Goal: Entertainment & Leisure: Consume media (video, audio)

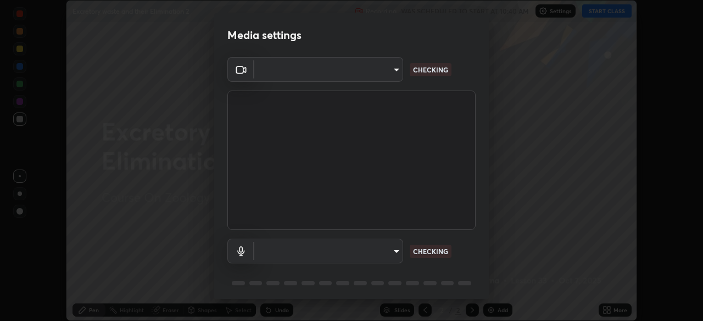
scroll to position [39, 0]
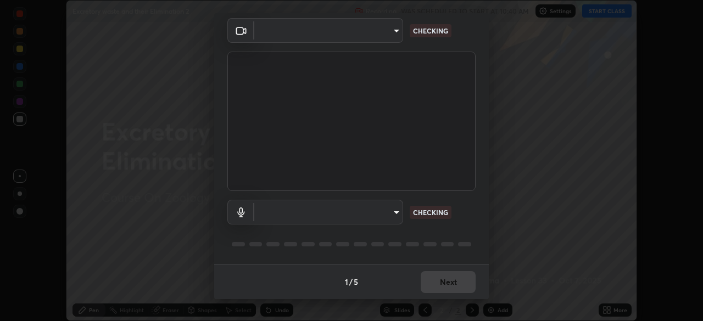
click at [389, 214] on body "Erase all Excretory waste and their Elimination 2 Recording WAS SCHEDULED TO ST…" at bounding box center [351, 160] width 703 height 321
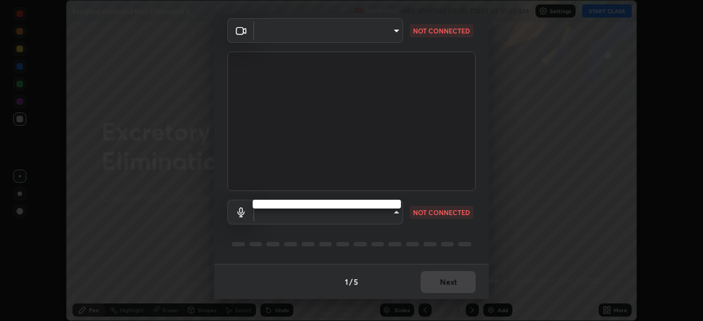
type input "03c1d9060f172c5261930868a8885b82ba90ed4bb89c7d2d1ebbbfabb6a16c2d"
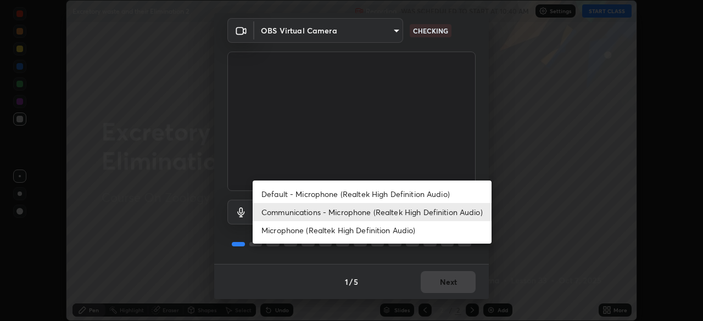
click at [369, 194] on li "Default - Microphone (Realtek High Definition Audio)" at bounding box center [371, 194] width 239 height 18
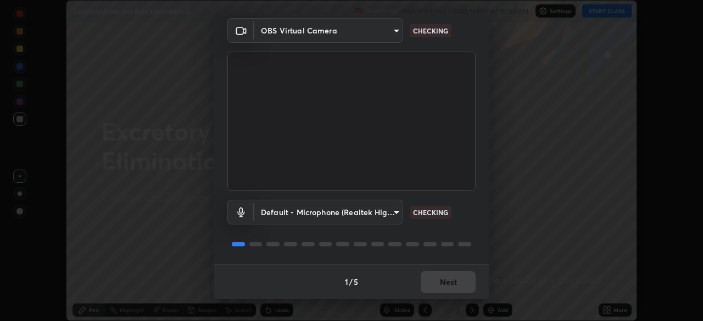
click at [358, 213] on body "Erase all Excretory waste and their Elimination 2 Recording WAS SCHEDULED TO ST…" at bounding box center [351, 160] width 703 height 321
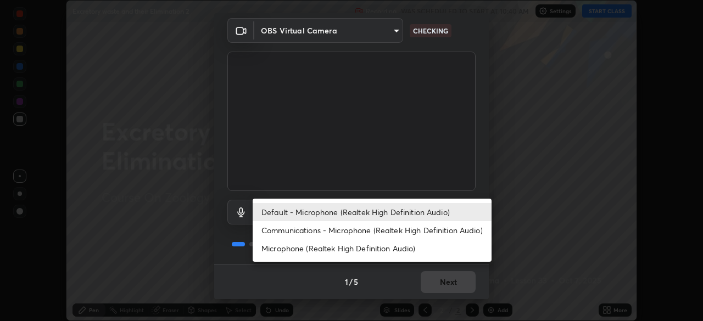
click at [368, 232] on li "Communications - Microphone (Realtek High Definition Audio)" at bounding box center [371, 230] width 239 height 18
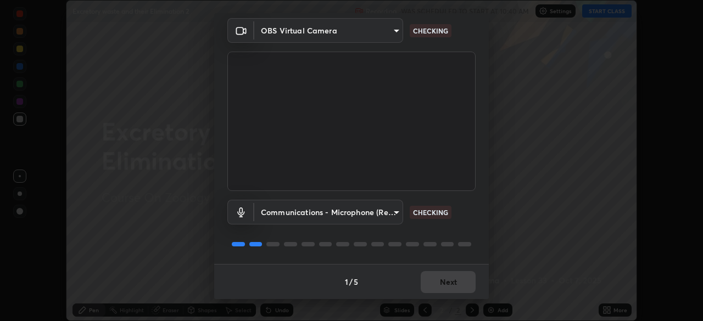
type input "communications"
click at [470, 244] on div at bounding box center [351, 244] width 248 height 13
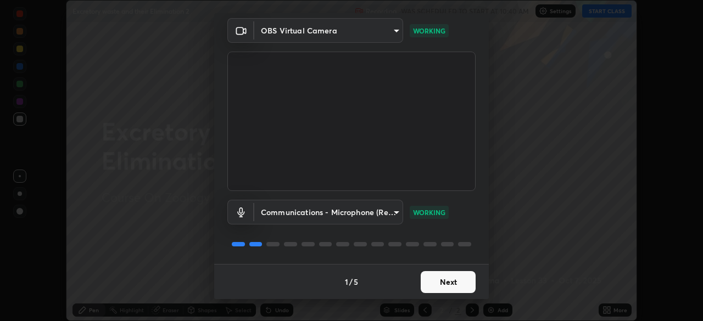
click at [460, 287] on button "Next" at bounding box center [447, 282] width 55 height 22
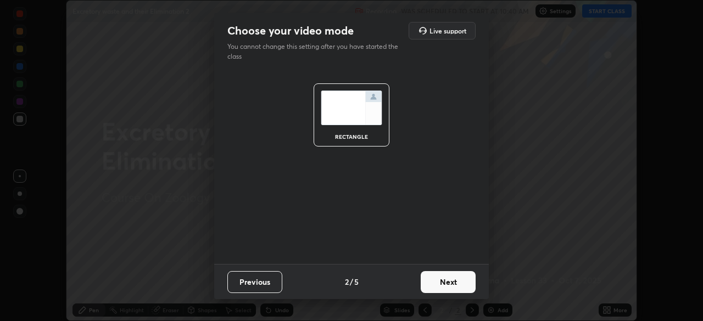
scroll to position [0, 0]
click at [458, 288] on button "Next" at bounding box center [447, 282] width 55 height 22
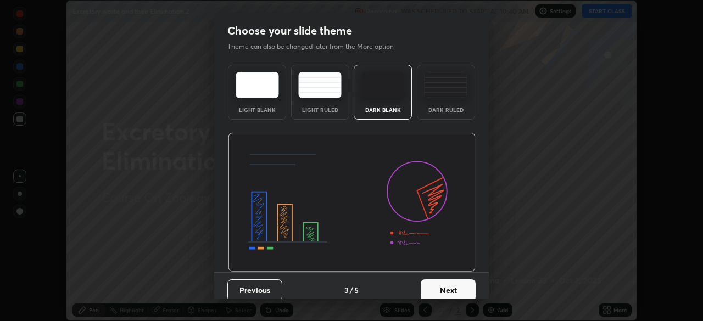
click at [456, 290] on button "Next" at bounding box center [447, 290] width 55 height 22
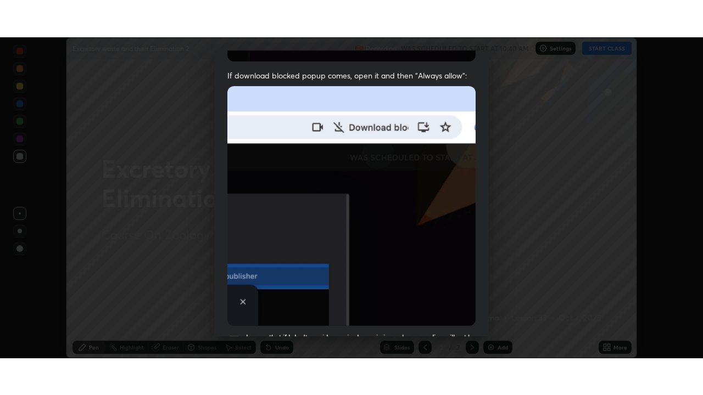
scroll to position [263, 0]
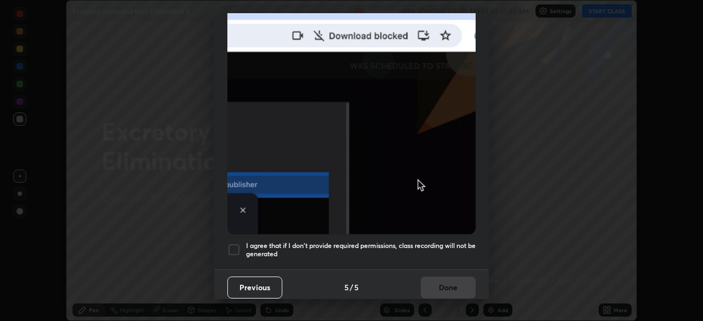
click at [444, 244] on h5 "I agree that if I don't provide required permissions, class recording will not …" at bounding box center [360, 249] width 229 height 17
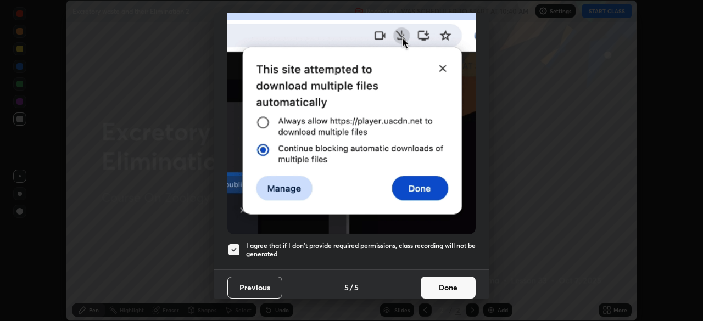
click at [451, 283] on button "Done" at bounding box center [447, 288] width 55 height 22
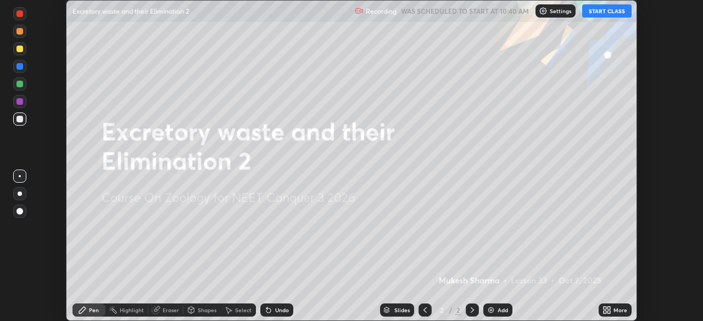
click at [604, 308] on icon at bounding box center [604, 308] width 3 height 3
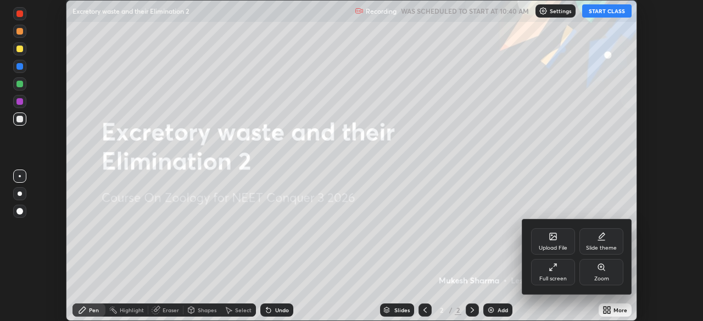
click at [550, 273] on div "Full screen" at bounding box center [553, 272] width 44 height 26
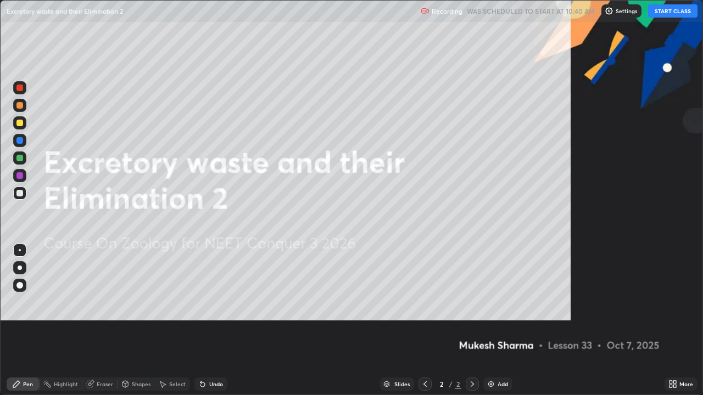
scroll to position [395, 703]
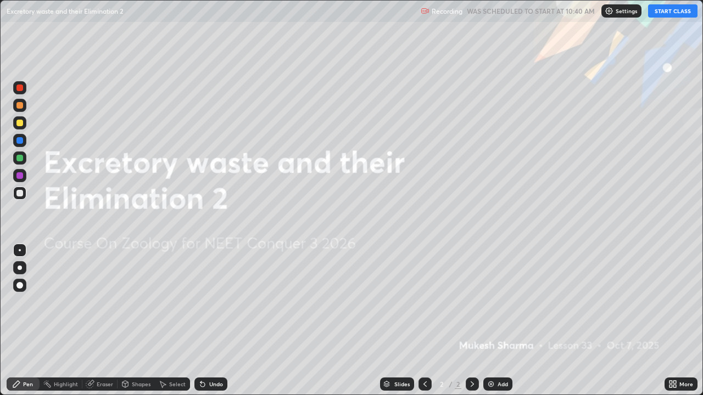
click at [671, 14] on button "START CLASS" at bounding box center [672, 10] width 49 height 13
click at [488, 321] on img at bounding box center [490, 384] width 9 height 9
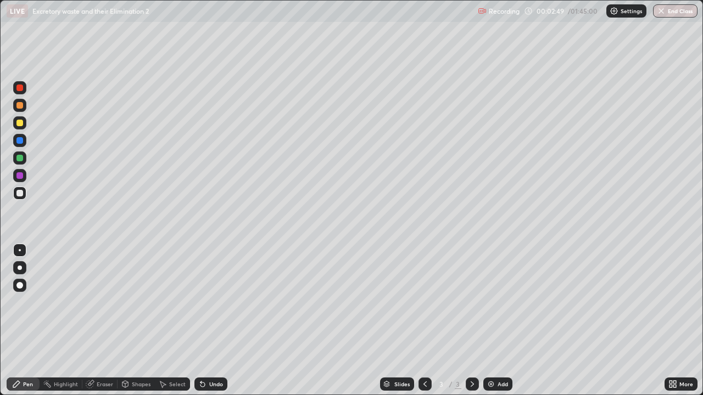
click at [21, 124] on div at bounding box center [19, 123] width 7 height 7
click at [24, 198] on div at bounding box center [19, 193] width 13 height 13
click at [134, 321] on div "Shapes" at bounding box center [135, 384] width 37 height 22
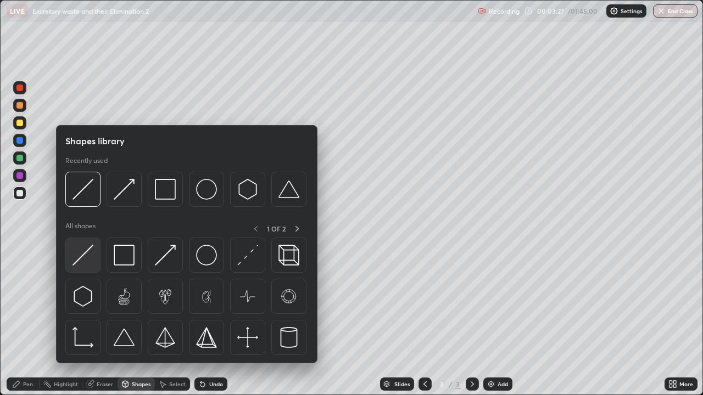
click at [88, 251] on img at bounding box center [82, 255] width 21 height 21
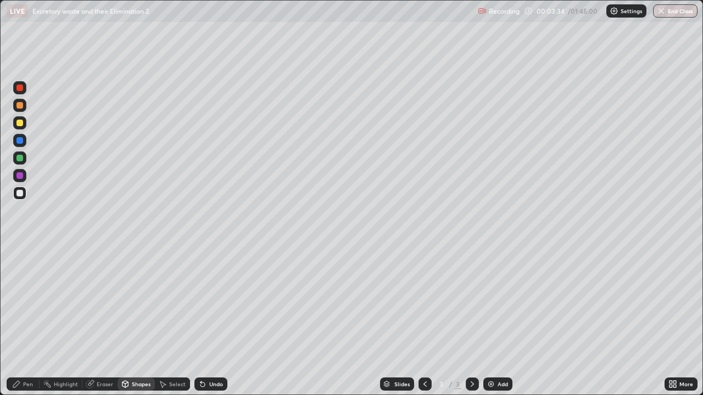
click at [31, 321] on div "Pen" at bounding box center [23, 384] width 33 height 13
click at [135, 321] on div "Shapes" at bounding box center [135, 384] width 37 height 13
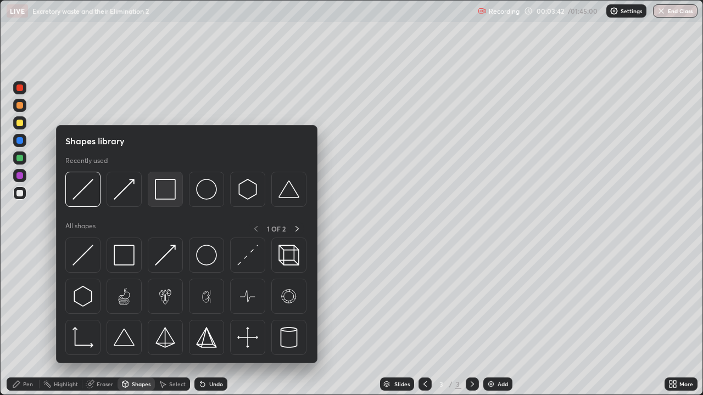
click at [163, 196] on img at bounding box center [165, 189] width 21 height 21
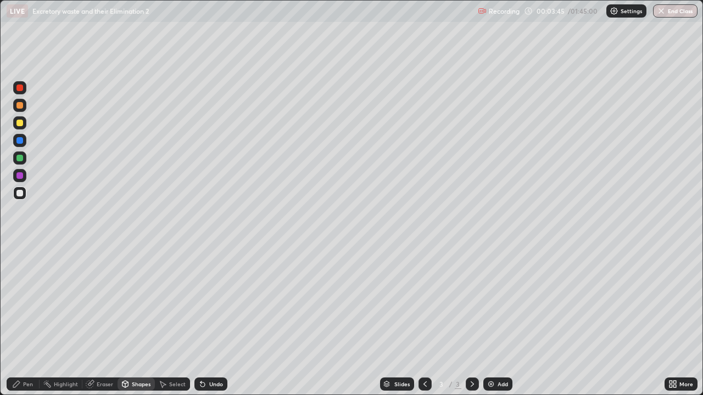
click at [204, 321] on icon at bounding box center [202, 384] width 9 height 9
click at [141, 321] on div "Shapes" at bounding box center [141, 383] width 19 height 5
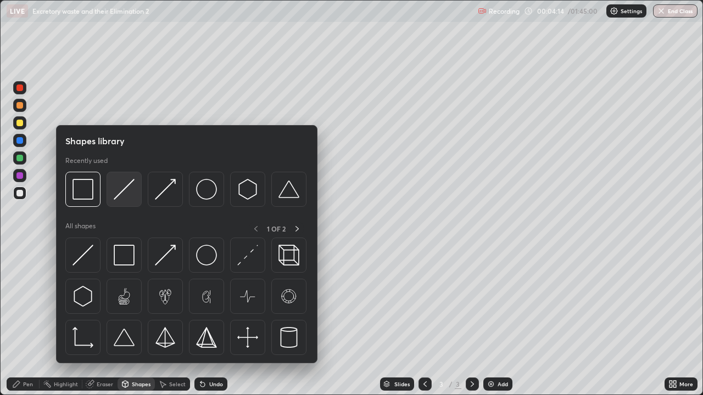
click at [128, 199] on img at bounding box center [124, 189] width 21 height 21
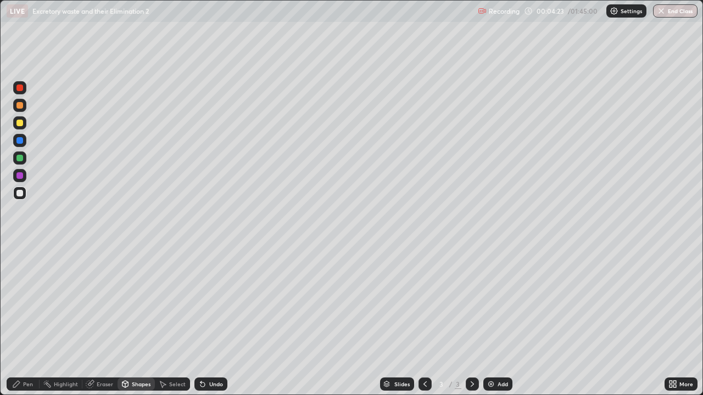
click at [31, 321] on div "Pen" at bounding box center [28, 383] width 10 height 5
click at [145, 321] on div "Shapes" at bounding box center [141, 383] width 19 height 5
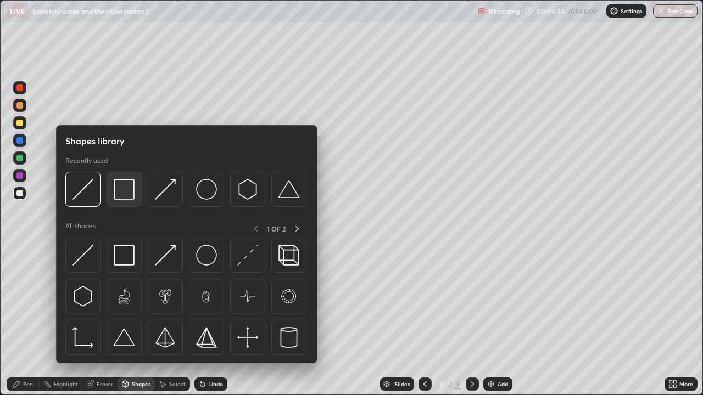
click at [122, 194] on img at bounding box center [124, 189] width 21 height 21
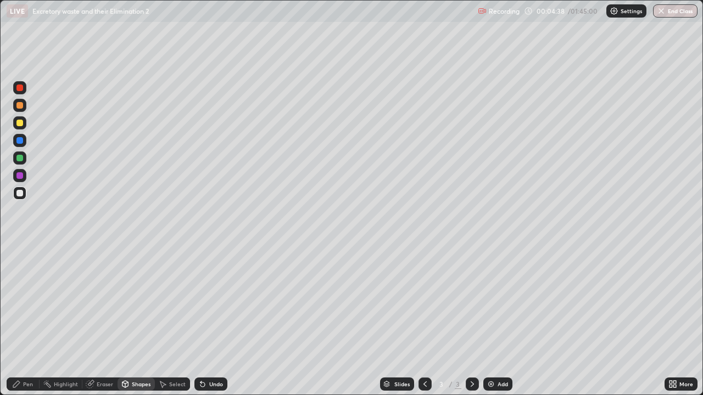
click at [25, 162] on div at bounding box center [19, 157] width 13 height 13
click at [30, 321] on div "Pen" at bounding box center [28, 383] width 10 height 5
click at [21, 179] on div at bounding box center [19, 175] width 13 height 13
click at [221, 321] on div "Undo" at bounding box center [216, 383] width 14 height 5
click at [23, 144] on div at bounding box center [19, 140] width 13 height 13
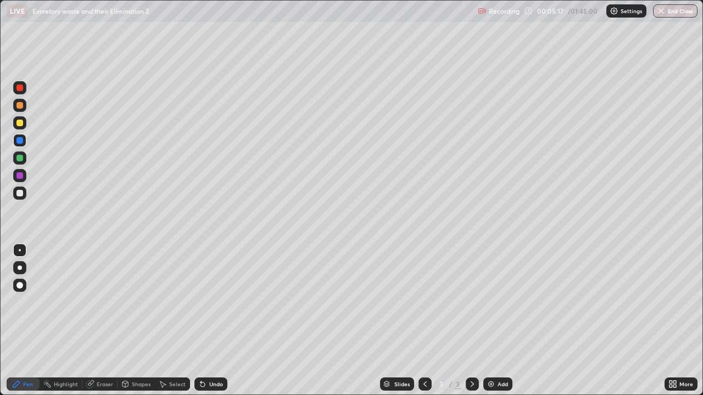
click at [20, 123] on div at bounding box center [19, 123] width 7 height 7
click at [23, 195] on div at bounding box center [19, 193] width 13 height 13
click at [200, 321] on icon at bounding box center [202, 385] width 4 height 4
click at [204, 321] on icon at bounding box center [202, 384] width 9 height 9
click at [200, 321] on icon at bounding box center [202, 385] width 4 height 4
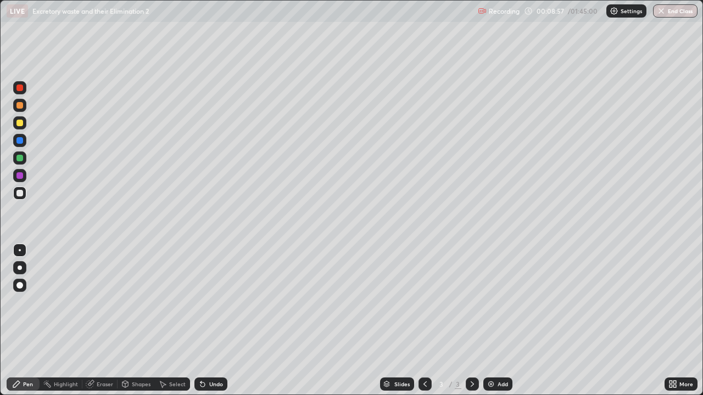
click at [490, 321] on img at bounding box center [490, 384] width 9 height 9
click at [20, 125] on div at bounding box center [19, 123] width 7 height 7
click at [205, 321] on icon at bounding box center [202, 384] width 9 height 9
click at [207, 321] on div "Undo" at bounding box center [210, 384] width 33 height 13
click at [19, 195] on div at bounding box center [19, 193] width 7 height 7
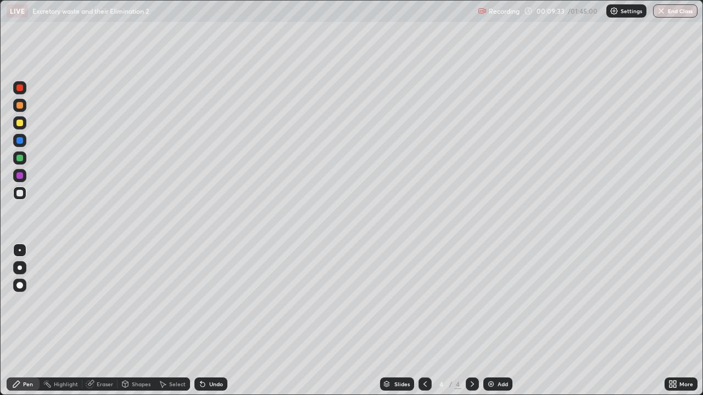
click at [21, 160] on div at bounding box center [19, 158] width 7 height 7
click at [21, 89] on div at bounding box center [19, 88] width 7 height 7
click at [212, 321] on div "Undo" at bounding box center [216, 383] width 14 height 5
click at [217, 321] on div "Undo" at bounding box center [216, 383] width 14 height 5
click at [19, 196] on div at bounding box center [19, 193] width 13 height 13
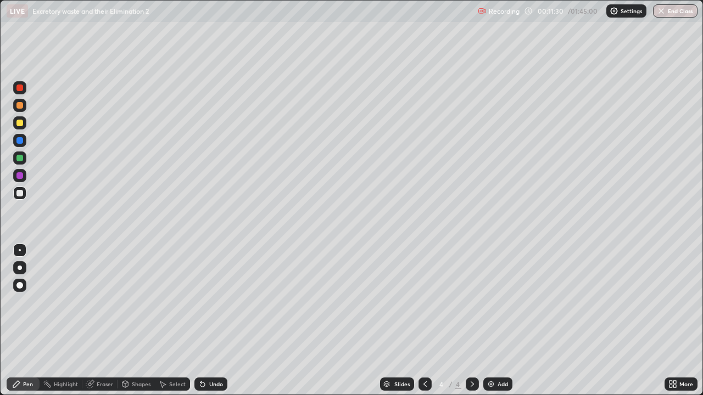
click at [137, 321] on div "Shapes" at bounding box center [141, 383] width 19 height 5
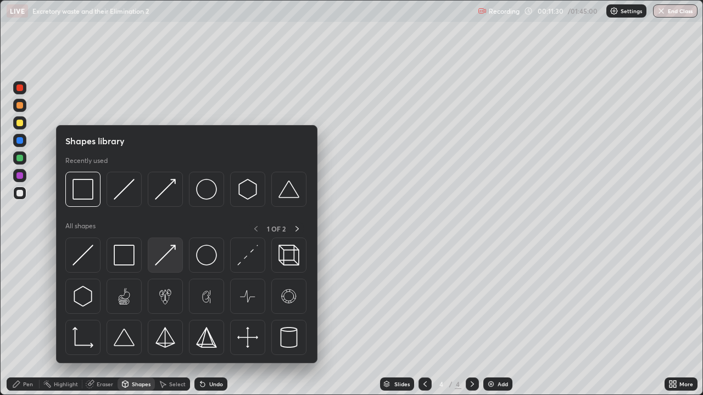
click at [167, 255] on img at bounding box center [165, 255] width 21 height 21
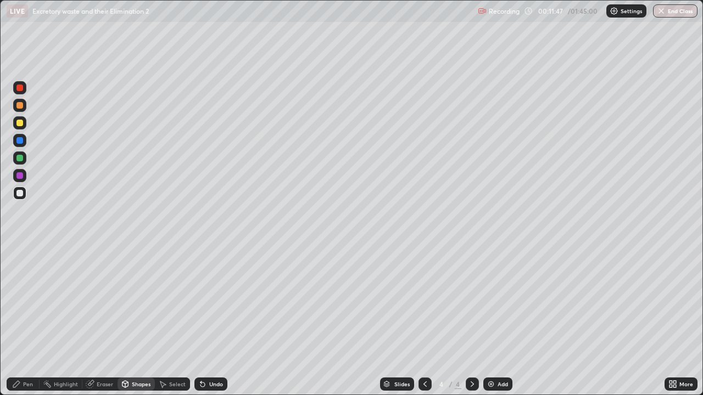
click at [203, 321] on icon at bounding box center [202, 385] width 4 height 4
click at [32, 321] on div "Pen" at bounding box center [28, 383] width 10 height 5
click at [137, 321] on div "Shapes" at bounding box center [141, 383] width 19 height 5
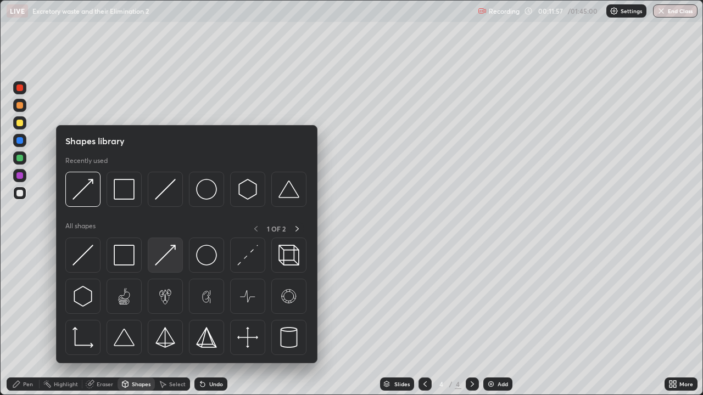
click at [168, 252] on img at bounding box center [165, 255] width 21 height 21
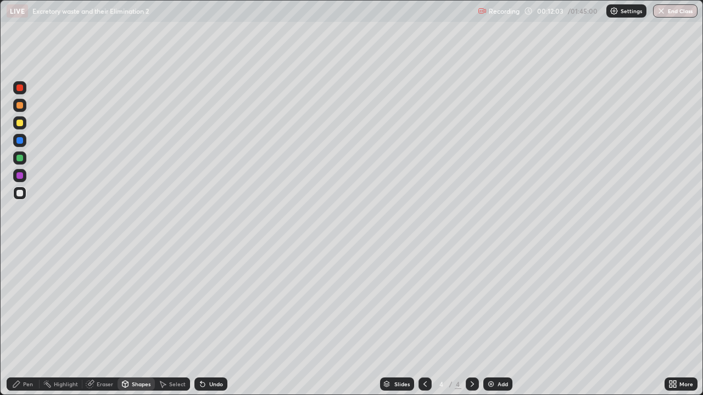
click at [31, 321] on div "Pen" at bounding box center [28, 383] width 10 height 5
click at [201, 321] on icon at bounding box center [202, 385] width 4 height 4
click at [204, 321] on icon at bounding box center [202, 384] width 9 height 9
click at [205, 321] on icon at bounding box center [202, 384] width 9 height 9
click at [209, 321] on div "Undo" at bounding box center [216, 383] width 14 height 5
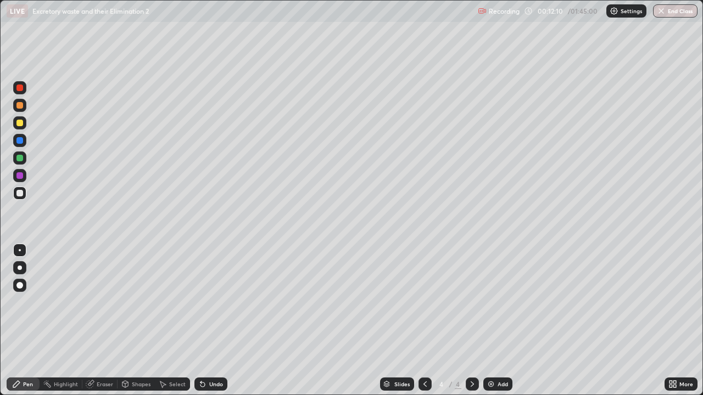
click at [209, 321] on div "Undo" at bounding box center [216, 383] width 14 height 5
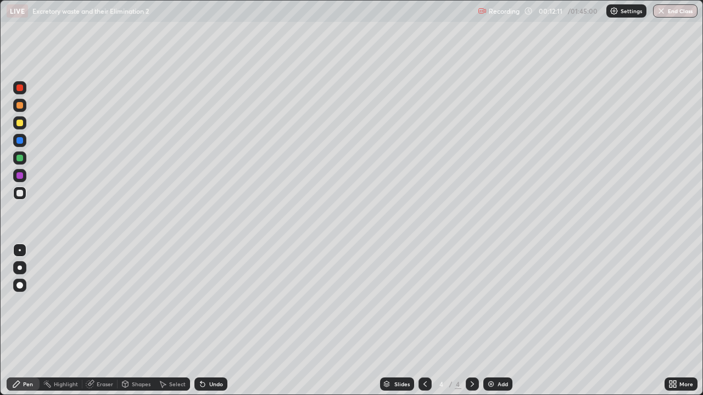
click at [209, 321] on div "Undo" at bounding box center [216, 383] width 14 height 5
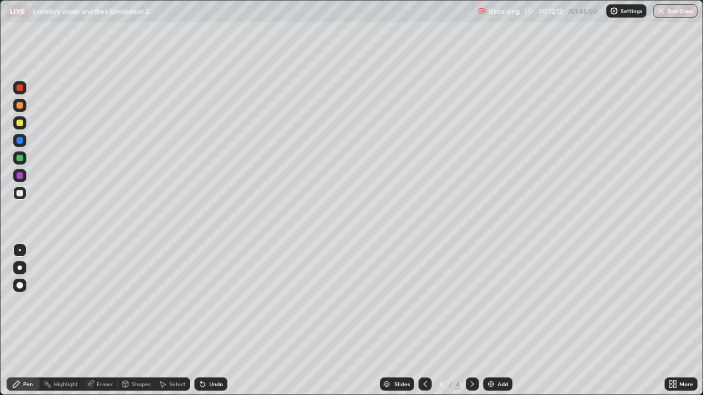
click at [209, 321] on div "Undo" at bounding box center [216, 383] width 14 height 5
click at [211, 321] on div "Undo" at bounding box center [216, 383] width 14 height 5
click at [137, 321] on div "Shapes" at bounding box center [141, 383] width 19 height 5
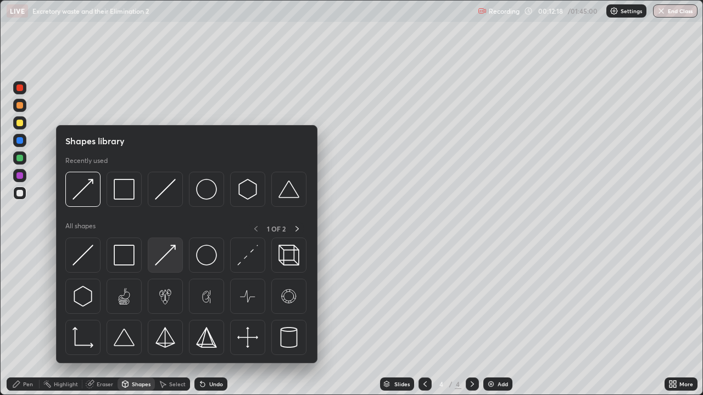
click at [171, 250] on img at bounding box center [165, 255] width 21 height 21
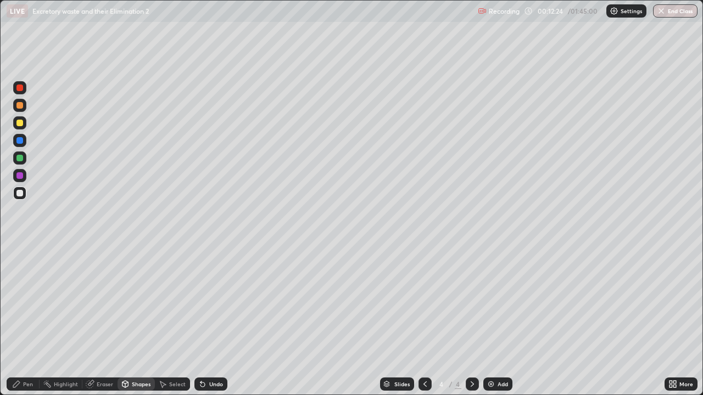
click at [35, 321] on div "Pen" at bounding box center [23, 384] width 33 height 13
click at [134, 321] on div "Shapes" at bounding box center [141, 383] width 19 height 5
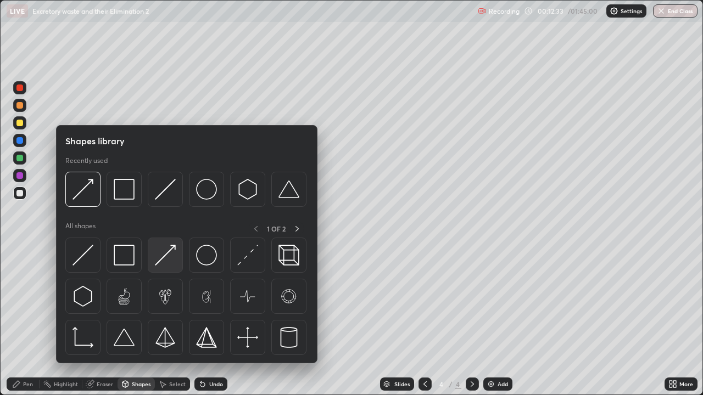
click at [165, 253] on img at bounding box center [165, 255] width 21 height 21
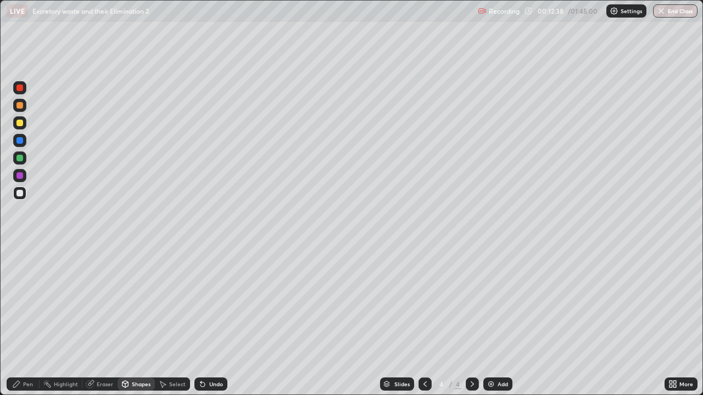
click at [37, 321] on div "Pen" at bounding box center [23, 384] width 33 height 13
click at [214, 321] on div "Undo" at bounding box center [216, 383] width 14 height 5
click at [134, 321] on div "Shapes" at bounding box center [141, 383] width 19 height 5
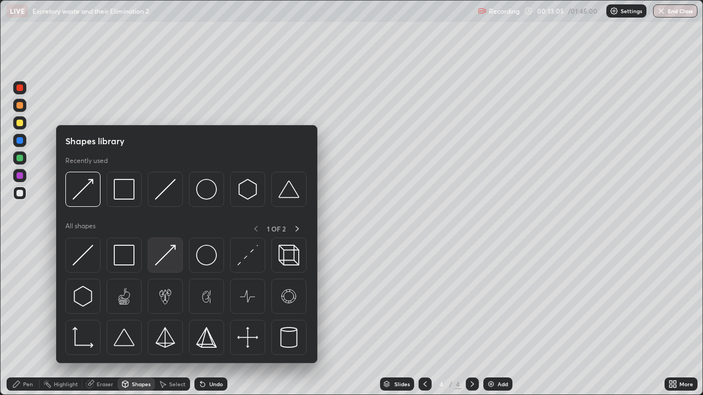
click at [170, 252] on img at bounding box center [165, 255] width 21 height 21
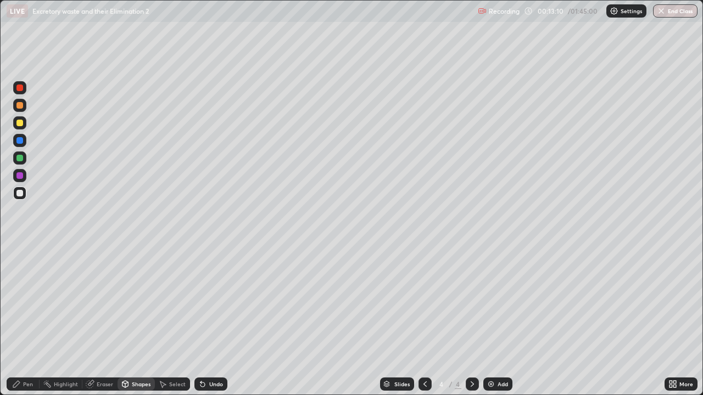
click at [29, 321] on div "Pen" at bounding box center [28, 383] width 10 height 5
click at [133, 321] on div "Shapes" at bounding box center [141, 383] width 19 height 5
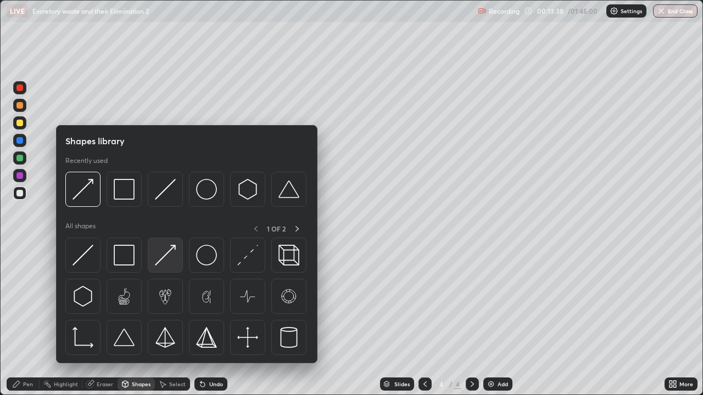
click at [172, 251] on img at bounding box center [165, 255] width 21 height 21
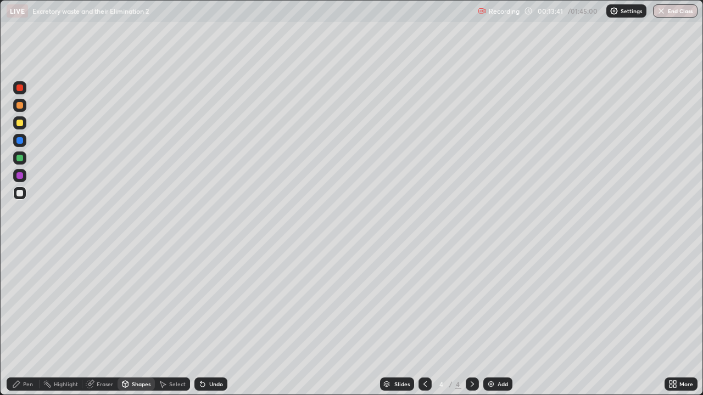
click at [32, 321] on div "Pen" at bounding box center [28, 383] width 10 height 5
click at [141, 321] on div "Shapes" at bounding box center [141, 383] width 19 height 5
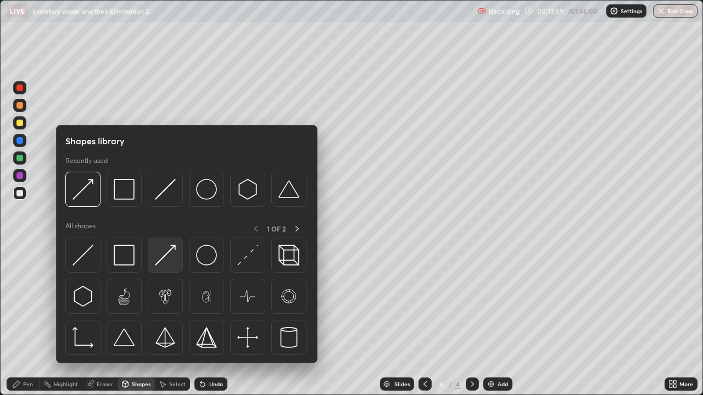
click at [168, 258] on img at bounding box center [165, 255] width 21 height 21
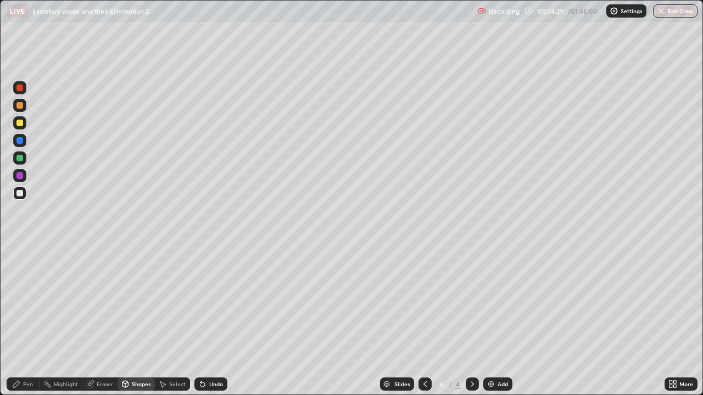
click at [35, 321] on div "Pen" at bounding box center [23, 384] width 33 height 13
click at [106, 321] on div "Eraser" at bounding box center [105, 383] width 16 height 5
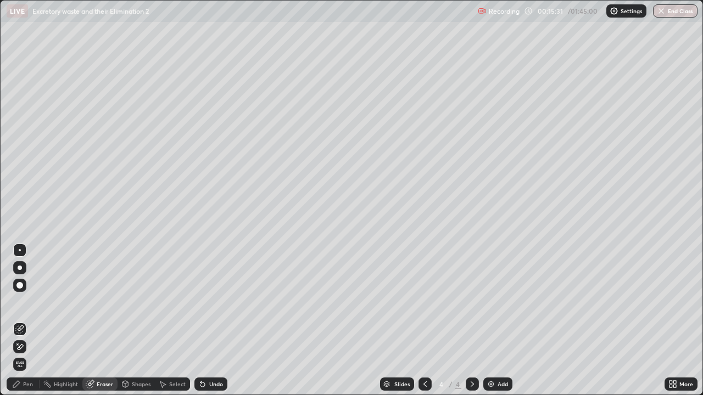
click at [31, 321] on div "Pen" at bounding box center [28, 383] width 10 height 5
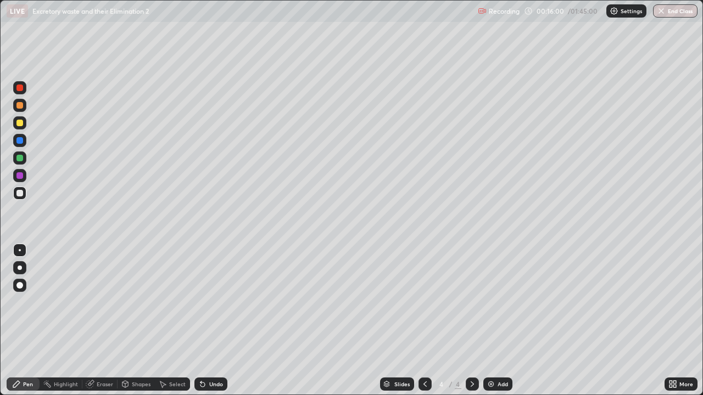
click at [145, 321] on div "Shapes" at bounding box center [141, 383] width 19 height 5
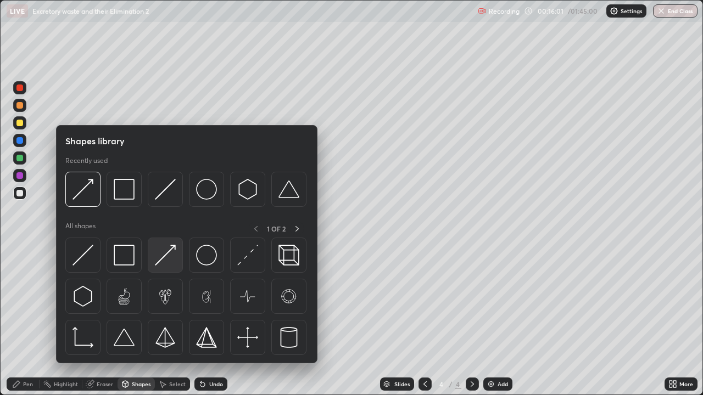
click at [162, 259] on img at bounding box center [165, 255] width 21 height 21
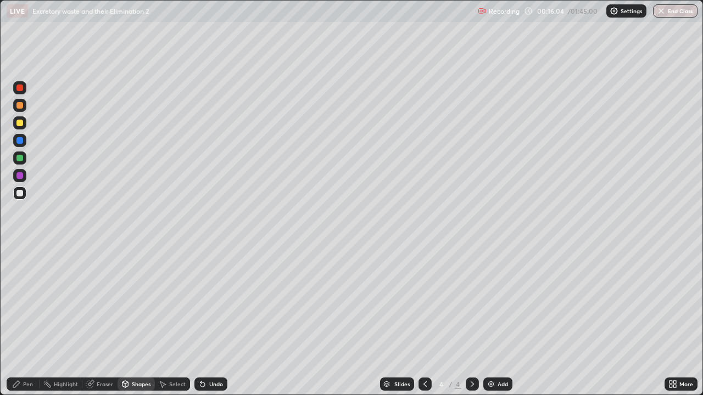
click at [33, 321] on div "Pen" at bounding box center [23, 384] width 33 height 13
click at [112, 321] on div "Eraser" at bounding box center [105, 383] width 16 height 5
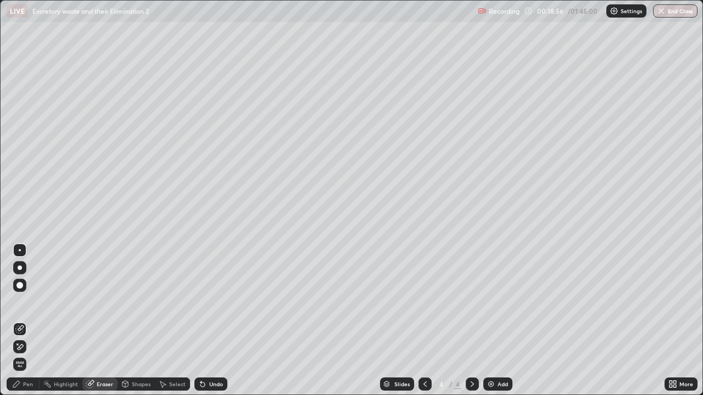
click at [30, 321] on div "Pen" at bounding box center [28, 383] width 10 height 5
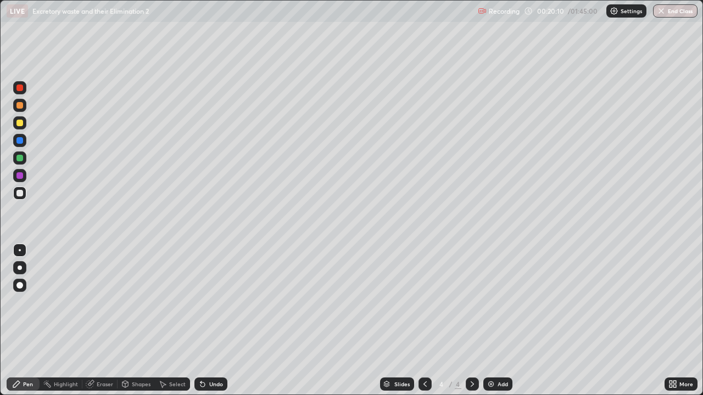
click at [492, 321] on img at bounding box center [490, 384] width 9 height 9
click at [22, 127] on div at bounding box center [19, 122] width 13 height 13
click at [19, 269] on div at bounding box center [20, 268] width 4 height 4
click at [21, 193] on div at bounding box center [19, 193] width 7 height 7
click at [19, 251] on div at bounding box center [19, 250] width 13 height 13
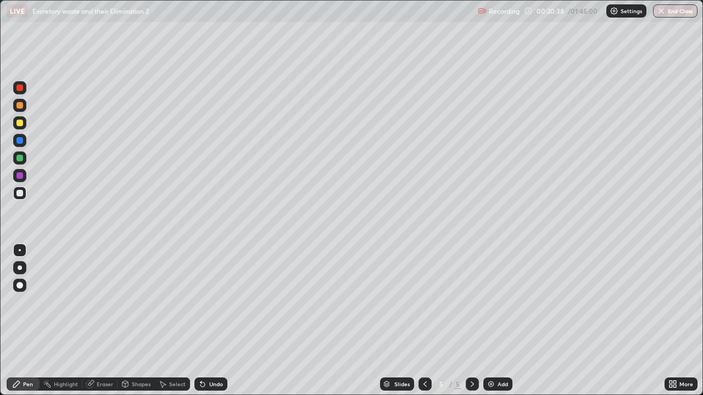
click at [20, 159] on div at bounding box center [19, 158] width 7 height 7
click at [209, 321] on div "Undo" at bounding box center [216, 383] width 14 height 5
click at [20, 197] on div at bounding box center [19, 193] width 13 height 13
click at [141, 321] on div "Shapes" at bounding box center [141, 383] width 19 height 5
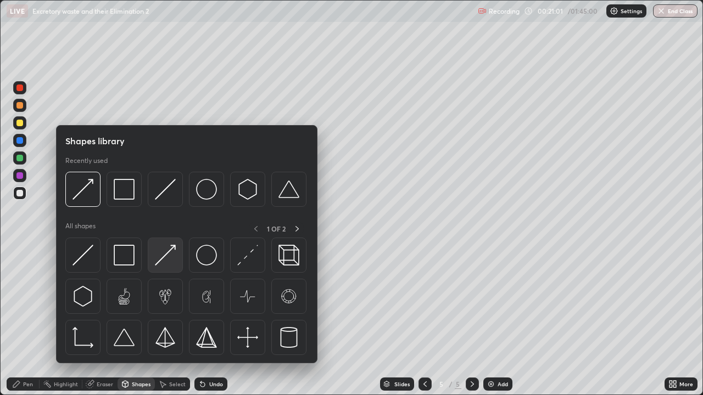
click at [165, 257] on img at bounding box center [165, 255] width 21 height 21
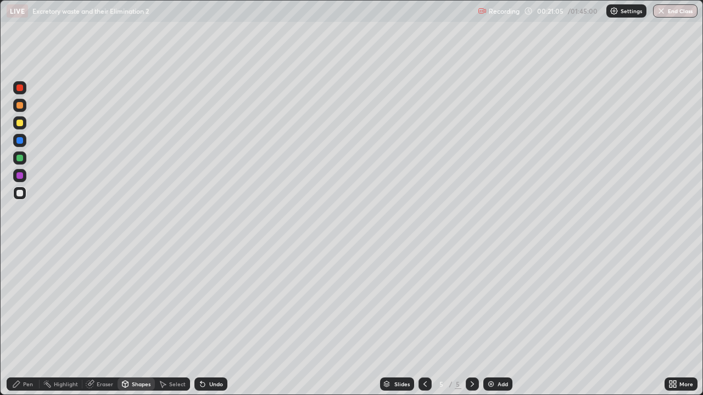
click at [107, 321] on div "Eraser" at bounding box center [105, 383] width 16 height 5
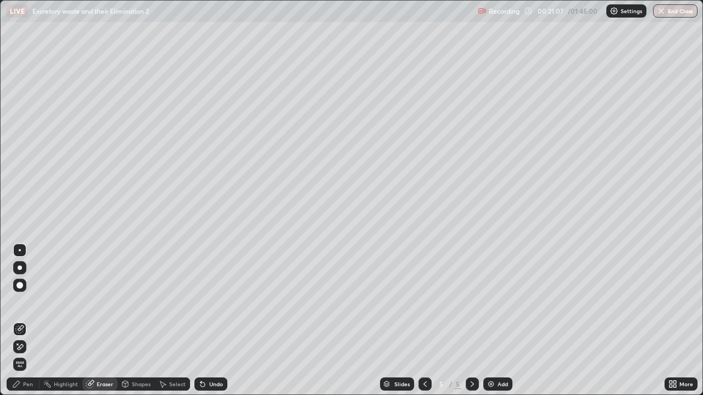
click at [32, 321] on div "Pen" at bounding box center [28, 383] width 10 height 5
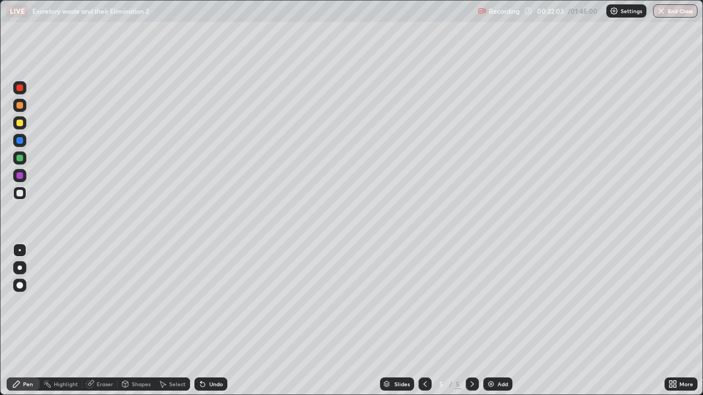
click at [21, 144] on div at bounding box center [19, 140] width 13 height 13
click at [23, 193] on div at bounding box center [19, 193] width 7 height 7
click at [203, 321] on icon at bounding box center [202, 384] width 9 height 9
click at [204, 321] on icon at bounding box center [202, 384] width 9 height 9
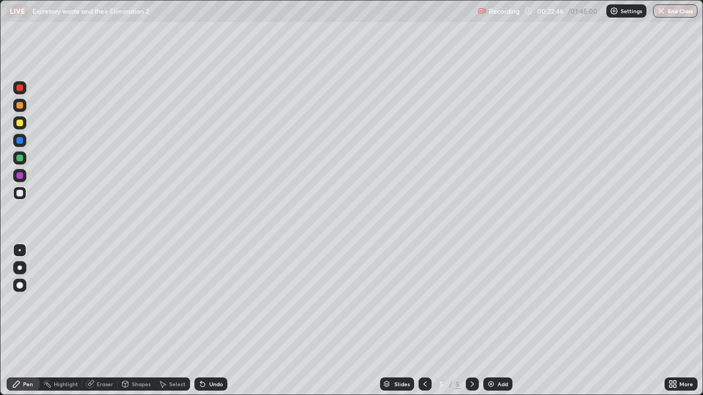
click at [204, 321] on icon at bounding box center [202, 384] width 9 height 9
click at [200, 321] on icon at bounding box center [202, 385] width 4 height 4
click at [201, 321] on icon at bounding box center [202, 385] width 4 height 4
click at [20, 144] on div at bounding box center [19, 140] width 13 height 13
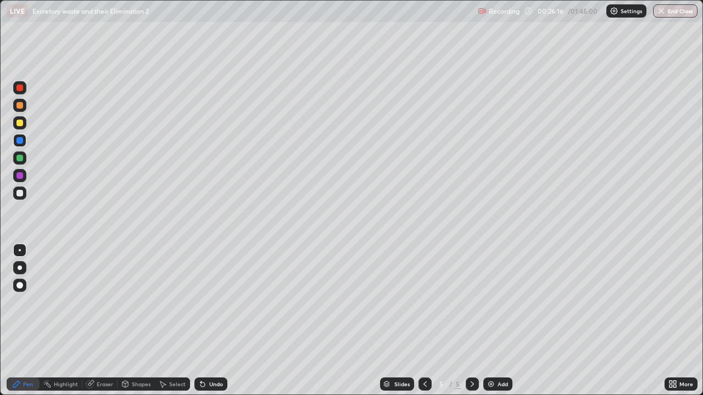
click at [21, 125] on div at bounding box center [19, 123] width 7 height 7
click at [21, 196] on div at bounding box center [19, 193] width 13 height 13
click at [217, 321] on div "Undo" at bounding box center [210, 384] width 33 height 13
click at [217, 321] on div "Undo" at bounding box center [216, 383] width 14 height 5
click at [218, 321] on div "Undo" at bounding box center [216, 383] width 14 height 5
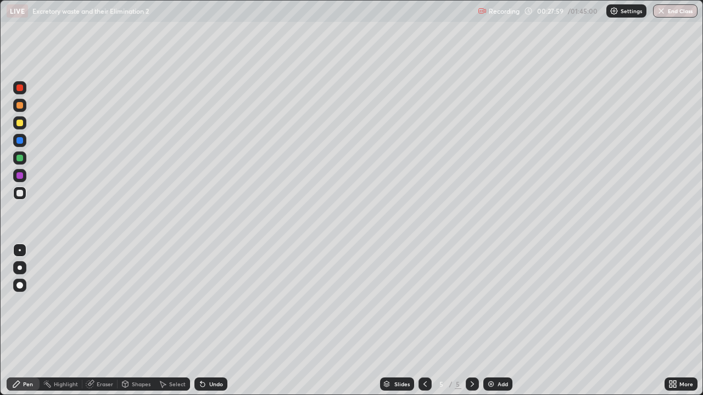
click at [219, 321] on div "Undo" at bounding box center [210, 384] width 33 height 13
click at [223, 321] on div "Undo" at bounding box center [210, 384] width 33 height 13
click at [22, 160] on div at bounding box center [19, 158] width 7 height 7
click at [200, 321] on icon at bounding box center [202, 385] width 4 height 4
click at [20, 194] on div at bounding box center [19, 193] width 7 height 7
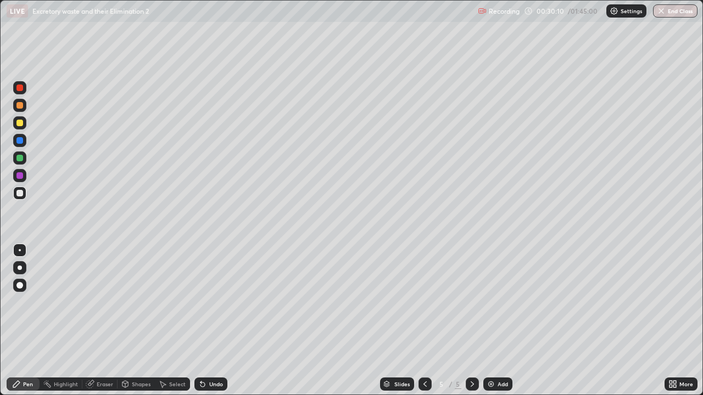
click at [18, 161] on div at bounding box center [19, 157] width 13 height 13
click at [220, 321] on div "Undo" at bounding box center [216, 383] width 14 height 5
click at [18, 196] on div at bounding box center [19, 193] width 7 height 7
click at [22, 159] on div at bounding box center [19, 158] width 7 height 7
click at [18, 195] on div at bounding box center [19, 193] width 7 height 7
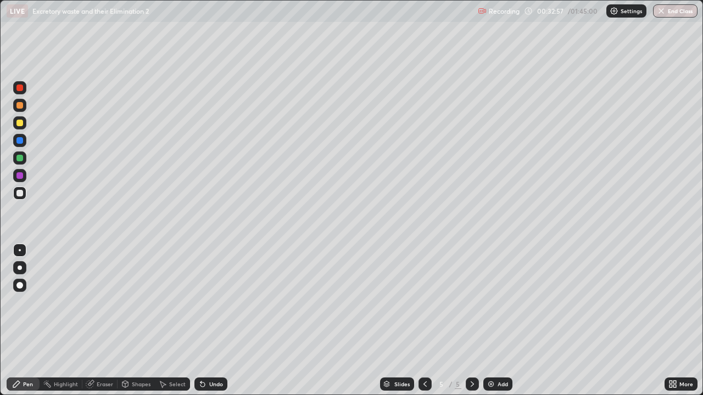
click at [21, 157] on div at bounding box center [19, 158] width 7 height 7
click at [18, 110] on div at bounding box center [19, 105] width 13 height 13
click at [486, 321] on div "Add" at bounding box center [497, 384] width 29 height 13
click at [21, 159] on div at bounding box center [19, 158] width 7 height 7
click at [21, 266] on div at bounding box center [19, 267] width 13 height 13
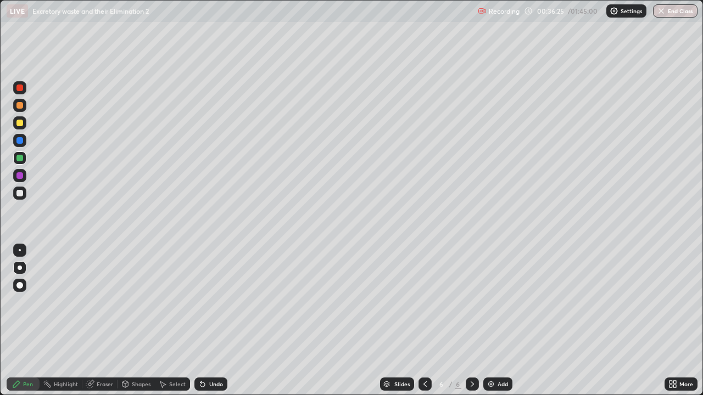
click at [22, 252] on div at bounding box center [19, 250] width 13 height 13
click at [20, 195] on div at bounding box center [19, 193] width 7 height 7
click at [132, 321] on div "Shapes" at bounding box center [141, 383] width 19 height 5
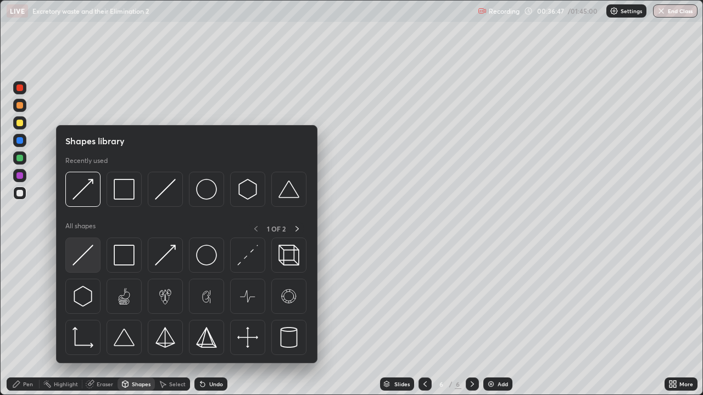
click at [82, 257] on img at bounding box center [82, 255] width 21 height 21
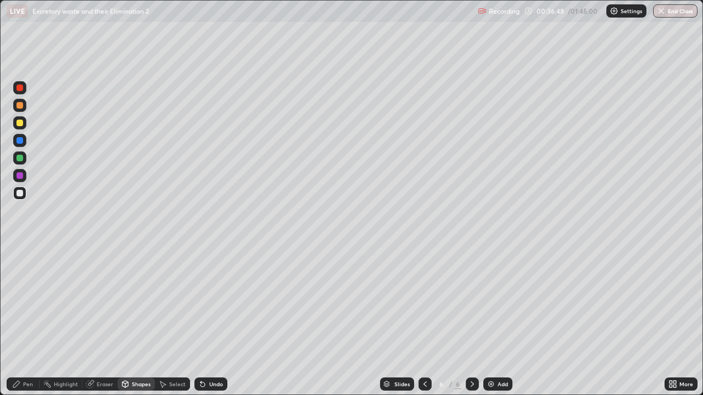
click at [30, 321] on div "Pen" at bounding box center [23, 384] width 33 height 13
click at [22, 284] on div at bounding box center [19, 285] width 7 height 7
click at [135, 321] on div "Shapes" at bounding box center [141, 383] width 19 height 5
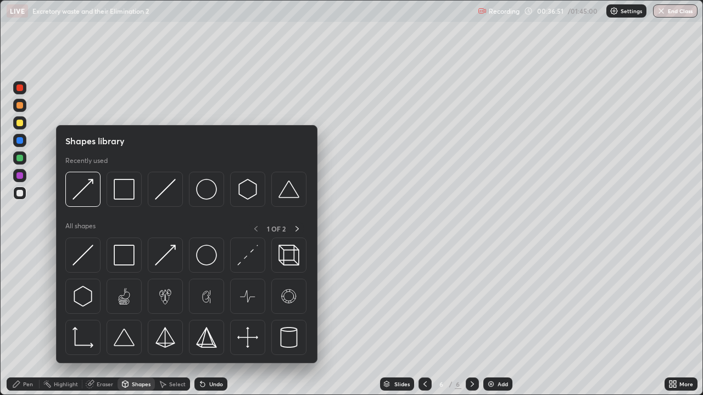
click at [161, 199] on img at bounding box center [165, 189] width 21 height 21
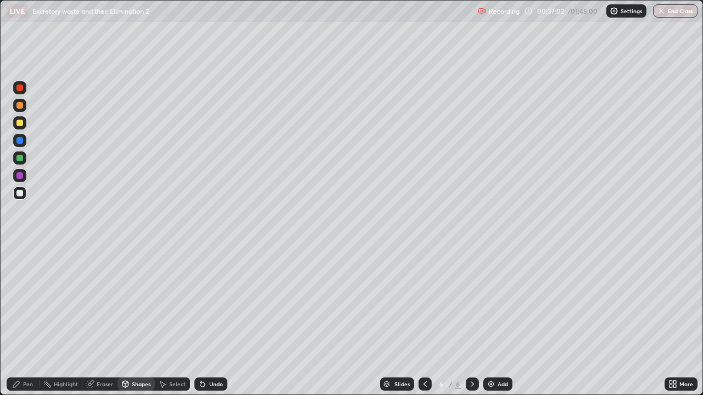
click at [30, 321] on div "Pen" at bounding box center [28, 383] width 10 height 5
click at [19, 160] on div at bounding box center [19, 158] width 7 height 7
click at [21, 269] on div at bounding box center [20, 268] width 4 height 4
click at [20, 142] on div at bounding box center [19, 140] width 7 height 7
click at [205, 321] on div "Undo" at bounding box center [208, 384] width 37 height 22
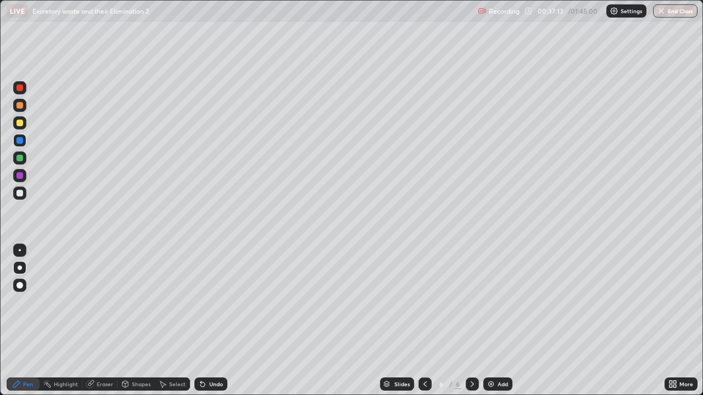
click at [211, 321] on div "Undo" at bounding box center [208, 384] width 37 height 22
click at [20, 88] on div at bounding box center [19, 88] width 7 height 7
click at [23, 253] on div at bounding box center [19, 250] width 13 height 13
click at [136, 321] on div "Shapes" at bounding box center [141, 383] width 19 height 5
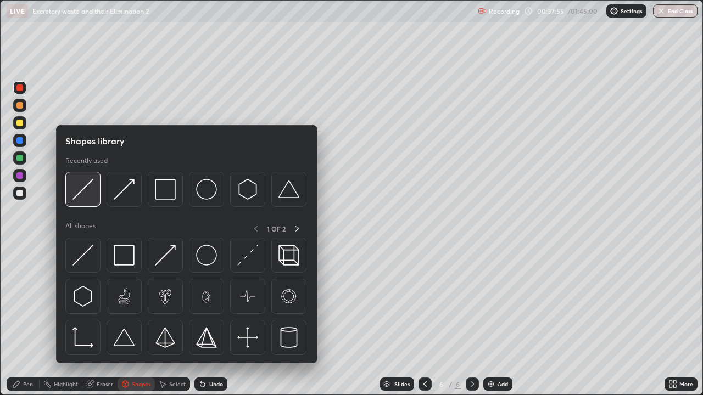
click at [87, 198] on img at bounding box center [82, 189] width 21 height 21
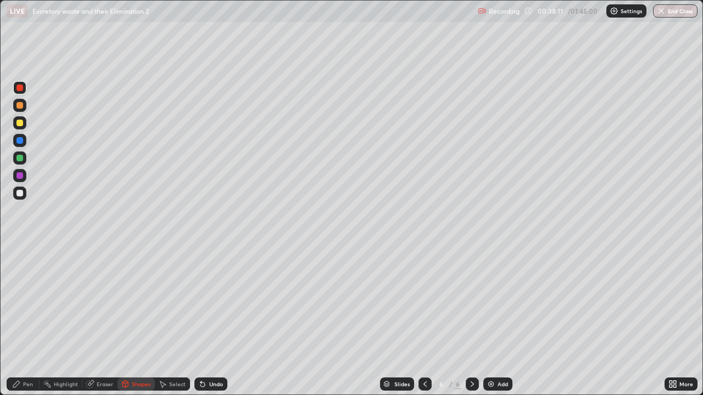
click at [27, 321] on div "Pen" at bounding box center [28, 383] width 10 height 5
click at [21, 124] on div at bounding box center [19, 123] width 7 height 7
click at [135, 321] on div "Shapes" at bounding box center [141, 383] width 19 height 5
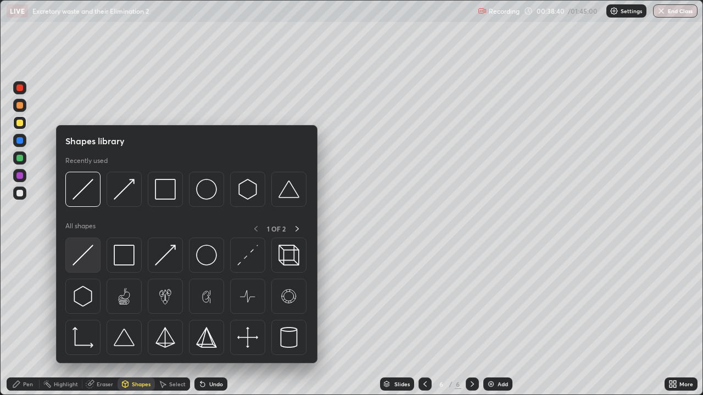
click at [88, 264] on img at bounding box center [82, 255] width 21 height 21
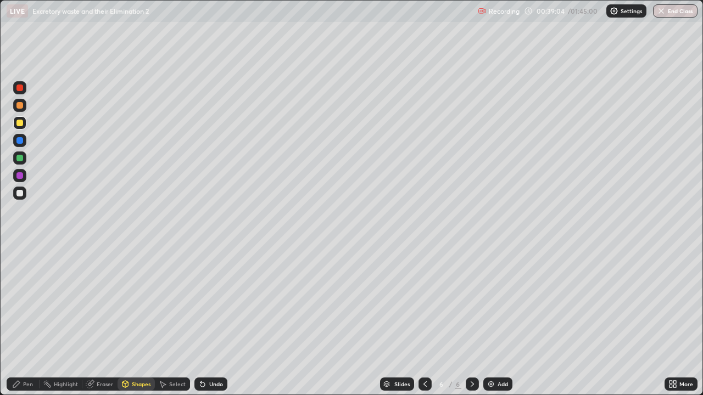
click at [143, 321] on div "Shapes" at bounding box center [141, 383] width 19 height 5
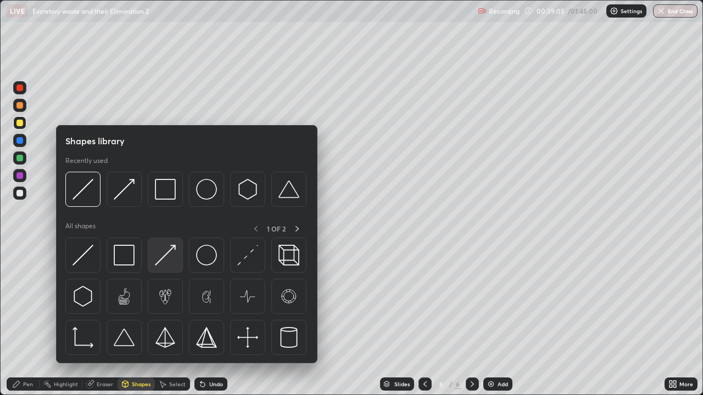
click at [170, 255] on img at bounding box center [165, 255] width 21 height 21
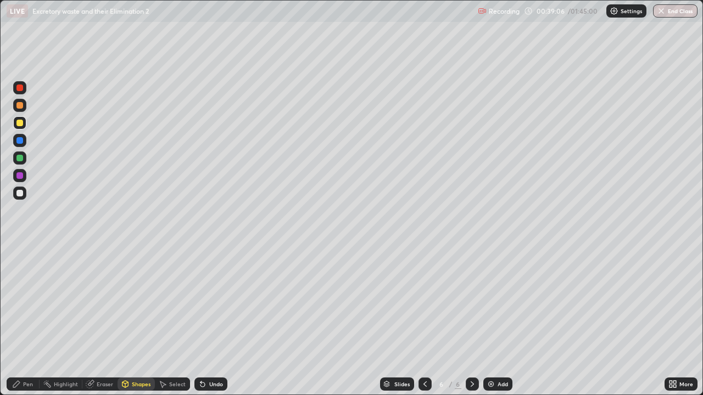
click at [25, 162] on div at bounding box center [19, 157] width 13 height 13
click at [141, 321] on div "Shapes" at bounding box center [141, 383] width 19 height 5
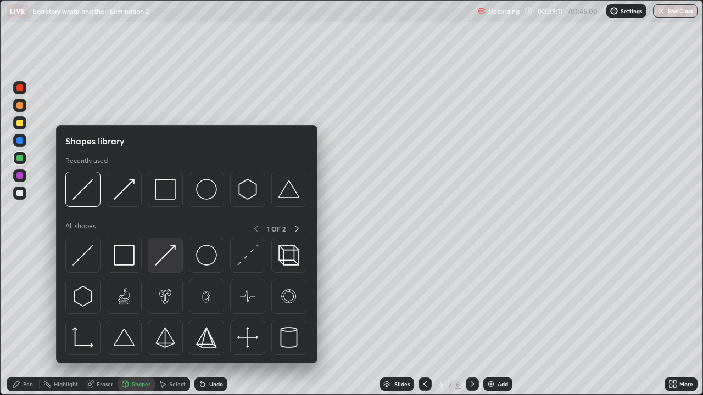
click at [174, 248] on img at bounding box center [165, 255] width 21 height 21
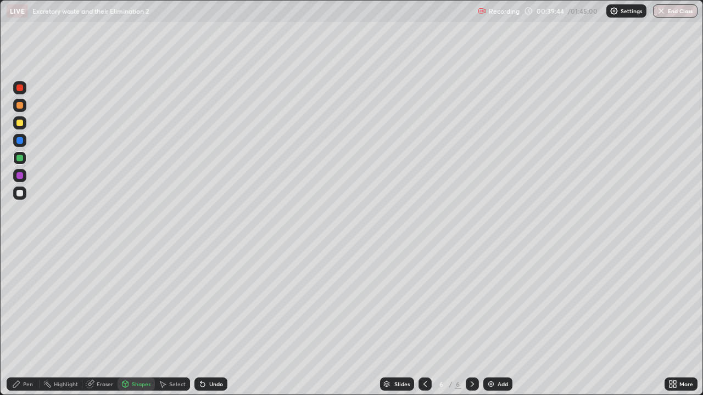
click at [214, 321] on div "Undo" at bounding box center [216, 383] width 14 height 5
click at [210, 321] on div "Undo" at bounding box center [216, 383] width 14 height 5
click at [20, 108] on div at bounding box center [19, 105] width 7 height 7
click at [201, 321] on icon at bounding box center [202, 385] width 4 height 4
click at [19, 321] on icon at bounding box center [16, 384] width 9 height 9
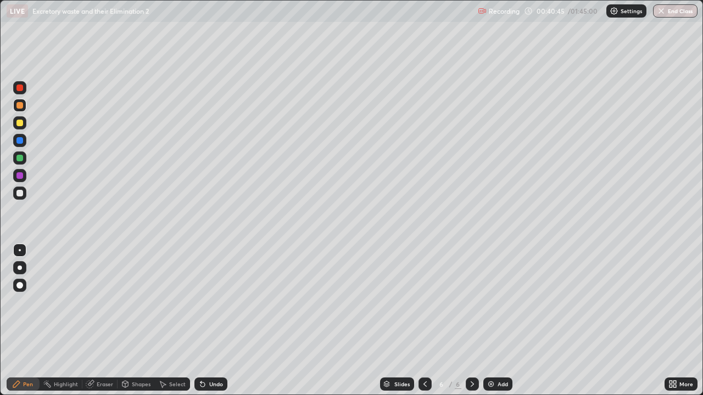
click at [204, 321] on icon at bounding box center [202, 384] width 9 height 9
click at [209, 321] on div "Undo" at bounding box center [216, 383] width 14 height 5
click at [213, 321] on div "Undo" at bounding box center [208, 384] width 37 height 22
click at [216, 321] on div "Undo" at bounding box center [208, 384] width 37 height 22
click at [218, 321] on div "Undo" at bounding box center [208, 384] width 37 height 22
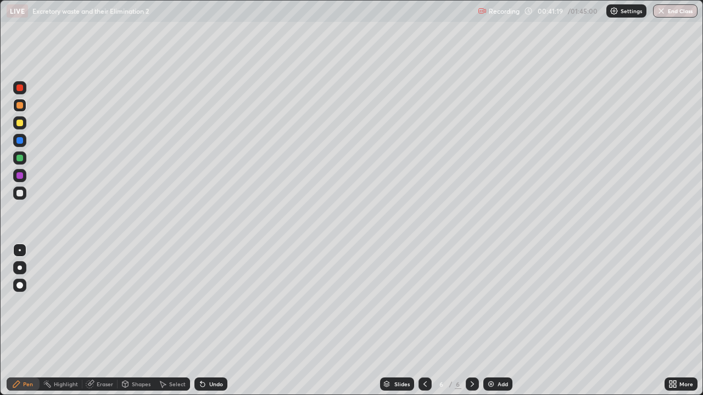
click at [216, 321] on div "Undo" at bounding box center [208, 384] width 37 height 22
click at [102, 321] on div "Eraser" at bounding box center [105, 383] width 16 height 5
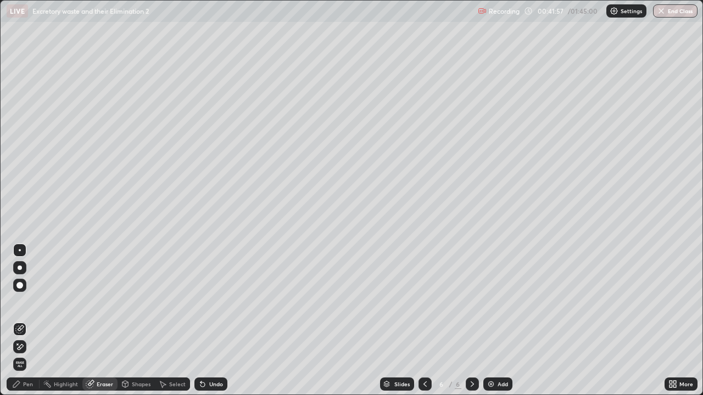
click at [29, 321] on div "Pen" at bounding box center [28, 383] width 10 height 5
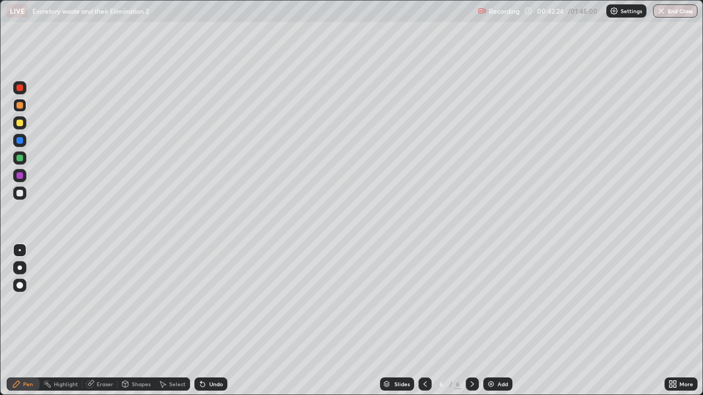
click at [24, 196] on div at bounding box center [19, 193] width 13 height 13
click at [25, 107] on div at bounding box center [19, 105] width 13 height 13
click at [23, 198] on div at bounding box center [19, 193] width 13 height 13
click at [214, 321] on div "Undo" at bounding box center [216, 383] width 14 height 5
click at [212, 321] on div "Undo" at bounding box center [216, 383] width 14 height 5
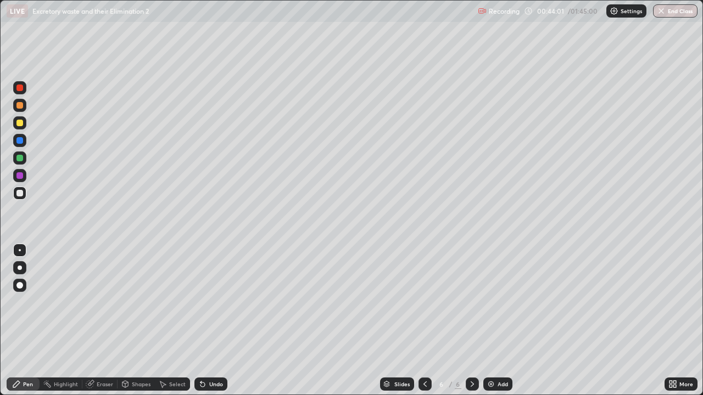
click at [213, 321] on div "Undo" at bounding box center [216, 383] width 14 height 5
click at [220, 321] on div "Undo" at bounding box center [216, 383] width 14 height 5
click at [221, 321] on div "Undo" at bounding box center [216, 383] width 14 height 5
click at [223, 321] on div "Undo" at bounding box center [210, 384] width 33 height 13
click at [137, 321] on div "Shapes" at bounding box center [135, 384] width 37 height 22
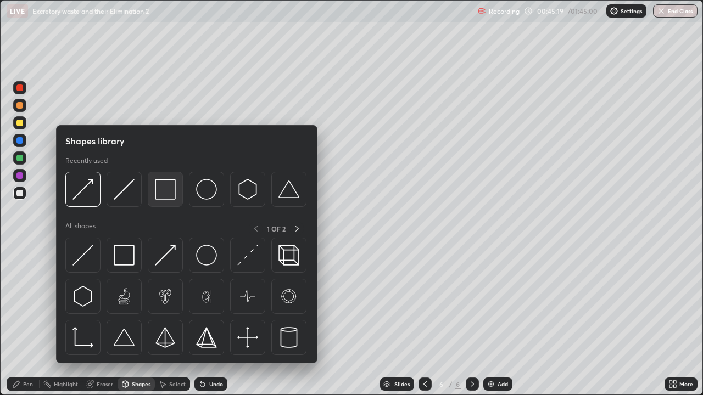
click at [173, 188] on img at bounding box center [165, 189] width 21 height 21
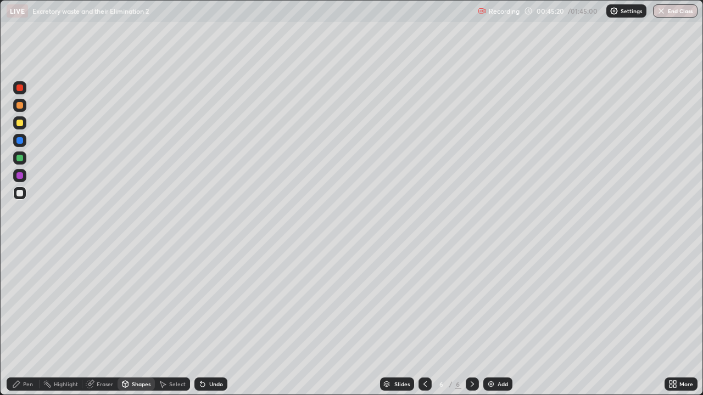
click at [22, 178] on div at bounding box center [19, 175] width 7 height 7
click at [20, 195] on div at bounding box center [19, 193] width 7 height 7
click at [213, 321] on div "Undo" at bounding box center [216, 383] width 14 height 5
click at [35, 321] on div "Pen" at bounding box center [23, 384] width 33 height 13
click at [217, 321] on div "Undo" at bounding box center [216, 383] width 14 height 5
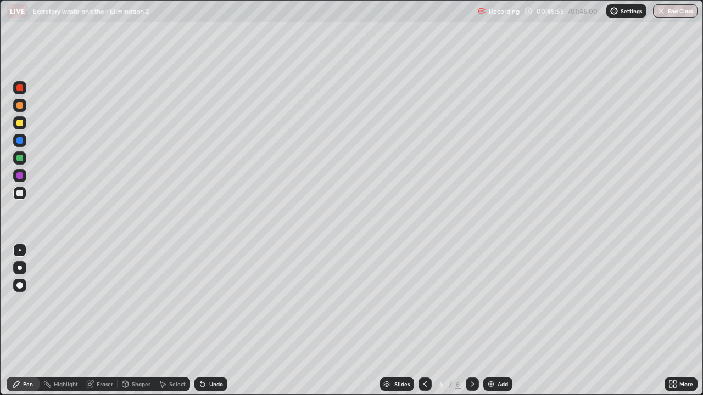
click at [215, 321] on div "Undo" at bounding box center [216, 383] width 14 height 5
click at [213, 321] on div "Undo" at bounding box center [216, 383] width 14 height 5
click at [216, 321] on div "Undo" at bounding box center [216, 383] width 14 height 5
click at [20, 125] on div at bounding box center [19, 123] width 7 height 7
click at [21, 268] on div at bounding box center [20, 268] width 4 height 4
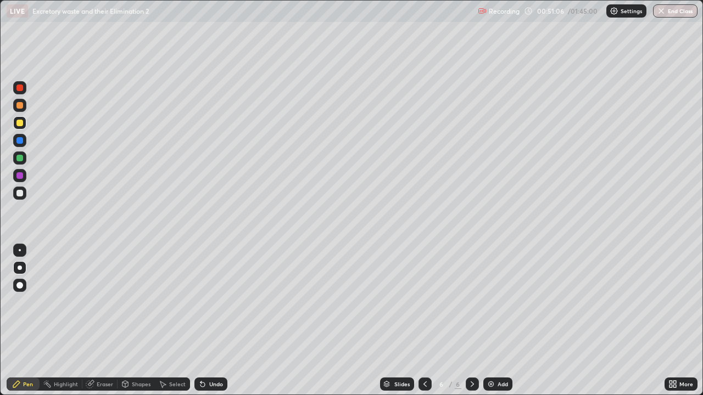
click at [492, 321] on img at bounding box center [490, 384] width 9 height 9
click at [21, 196] on div at bounding box center [19, 193] width 13 height 13
click at [20, 250] on div at bounding box center [20, 250] width 2 height 2
click at [143, 321] on div "Shapes" at bounding box center [141, 383] width 19 height 5
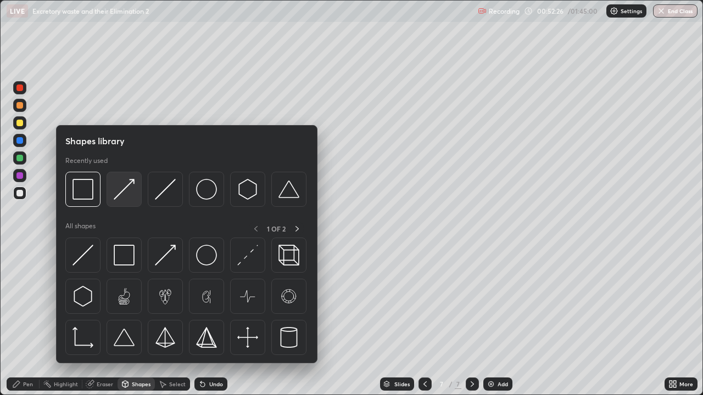
click at [125, 190] on img at bounding box center [124, 189] width 21 height 21
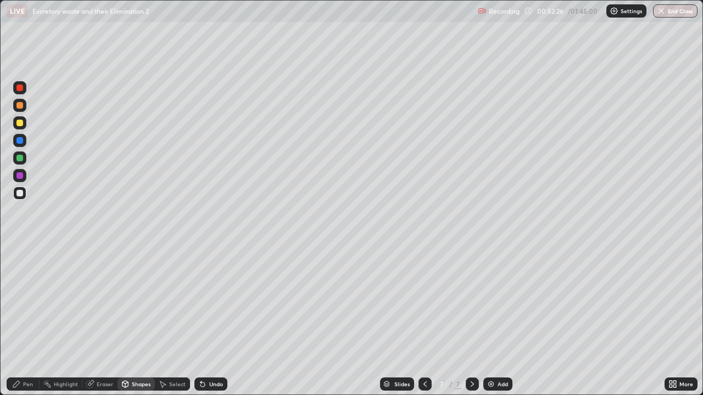
click at [22, 141] on div at bounding box center [19, 140] width 7 height 7
click at [136, 321] on div "Shapes" at bounding box center [141, 383] width 19 height 5
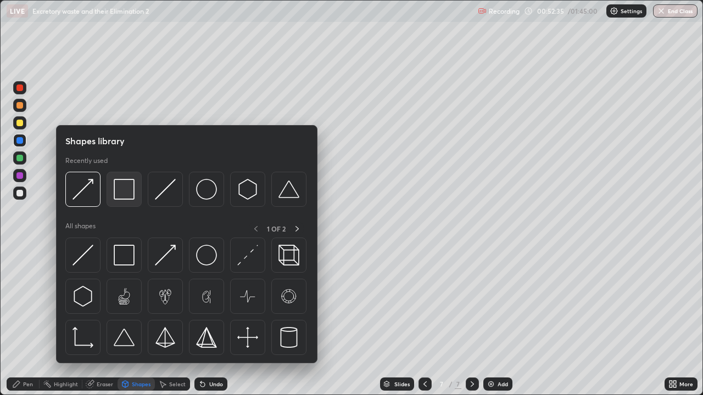
click at [128, 191] on img at bounding box center [124, 189] width 21 height 21
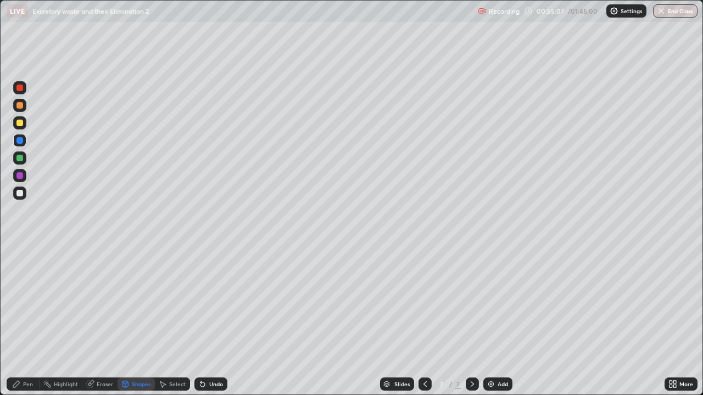
click at [499, 321] on div "Add" at bounding box center [502, 383] width 10 height 5
click at [204, 321] on icon at bounding box center [202, 384] width 9 height 9
click at [27, 321] on div "Pen" at bounding box center [28, 383] width 10 height 5
click at [19, 267] on div at bounding box center [20, 268] width 4 height 4
click at [20, 160] on div at bounding box center [19, 158] width 7 height 7
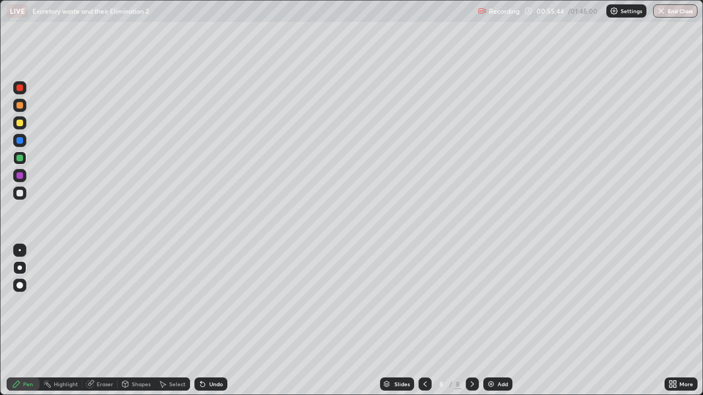
click at [20, 88] on div at bounding box center [19, 88] width 7 height 7
click at [25, 285] on div at bounding box center [19, 285] width 13 height 13
click at [21, 157] on div at bounding box center [19, 158] width 7 height 7
click at [21, 142] on div at bounding box center [19, 140] width 7 height 7
click at [21, 251] on div at bounding box center [19, 250] width 13 height 13
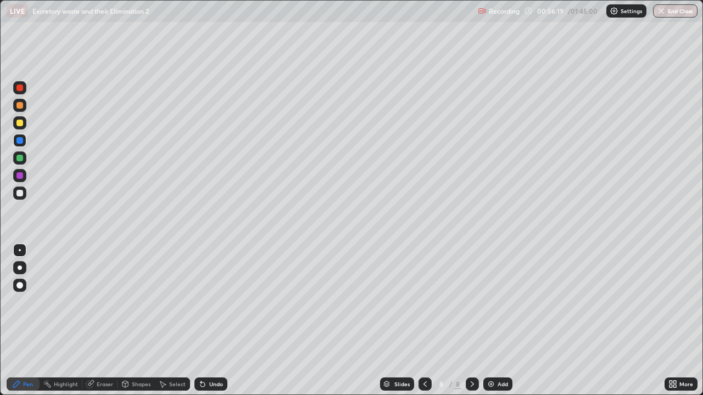
click at [134, 321] on div "Shapes" at bounding box center [135, 384] width 37 height 13
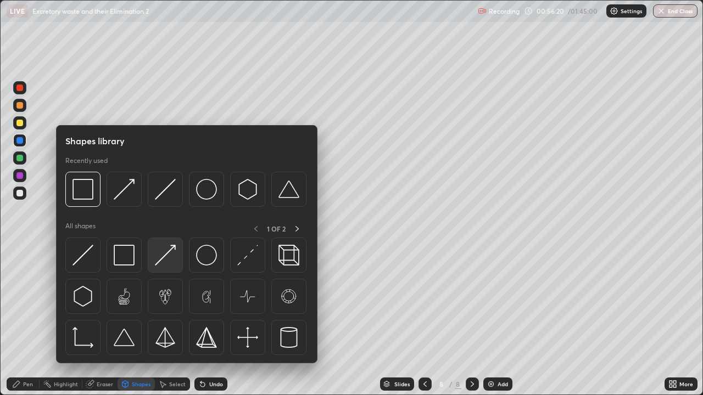
click at [164, 260] on img at bounding box center [165, 255] width 21 height 21
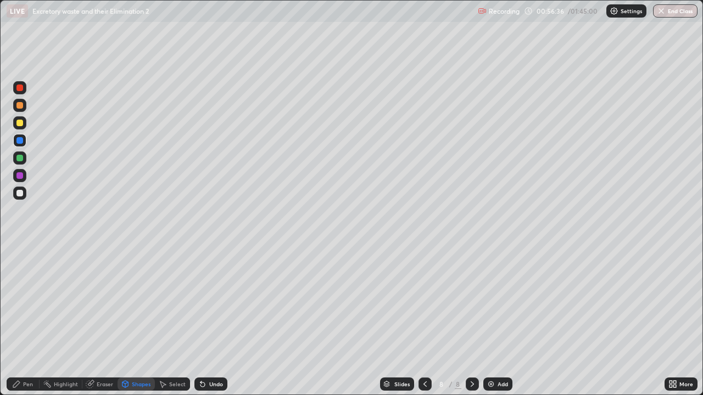
click at [26, 321] on div "Pen" at bounding box center [28, 383] width 10 height 5
click at [20, 194] on div at bounding box center [19, 193] width 7 height 7
click at [20, 160] on div at bounding box center [19, 158] width 7 height 7
click at [19, 123] on div at bounding box center [19, 123] width 7 height 7
click at [204, 321] on icon at bounding box center [202, 384] width 9 height 9
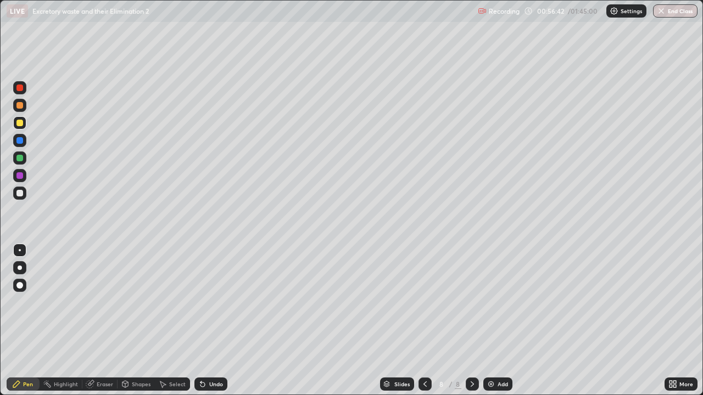
click at [211, 321] on div "Undo" at bounding box center [210, 384] width 33 height 13
click at [20, 267] on div at bounding box center [20, 268] width 4 height 4
click at [23, 250] on div at bounding box center [19, 250] width 13 height 13
click at [21, 270] on div at bounding box center [19, 267] width 13 height 13
click at [21, 194] on div at bounding box center [19, 193] width 7 height 7
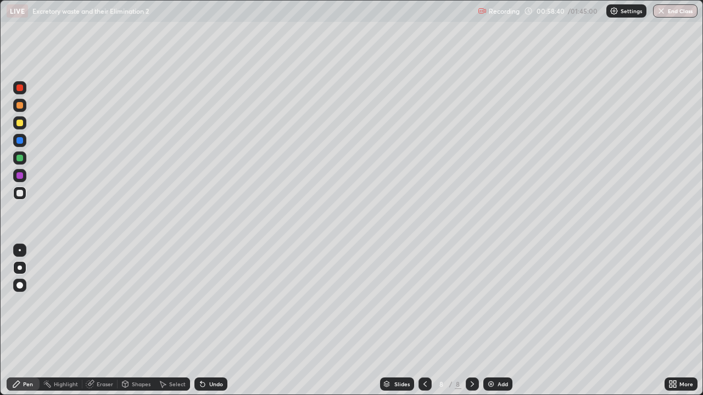
click at [21, 161] on div at bounding box center [19, 157] width 13 height 13
click at [21, 255] on div at bounding box center [19, 250] width 13 height 13
click at [20, 195] on div at bounding box center [19, 193] width 7 height 7
click at [24, 158] on div at bounding box center [19, 157] width 13 height 13
click at [21, 197] on div at bounding box center [19, 193] width 13 height 13
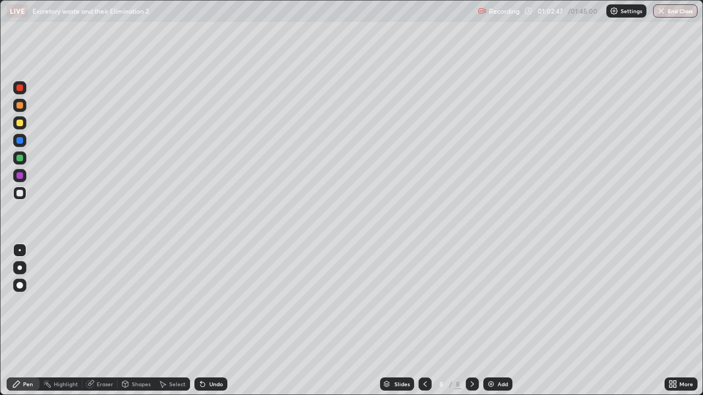
click at [218, 321] on div "Undo" at bounding box center [216, 383] width 14 height 5
click at [217, 321] on div "Undo" at bounding box center [216, 383] width 14 height 5
click at [216, 321] on div "Undo" at bounding box center [216, 383] width 14 height 5
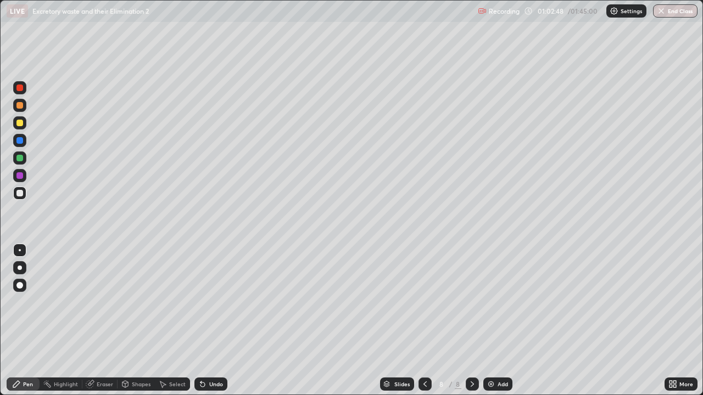
click at [216, 321] on div "Undo" at bounding box center [216, 383] width 14 height 5
click at [23, 160] on div at bounding box center [19, 157] width 13 height 13
click at [23, 195] on div at bounding box center [19, 193] width 7 height 7
click at [25, 161] on div at bounding box center [19, 157] width 13 height 13
click at [20, 197] on div at bounding box center [19, 193] width 13 height 13
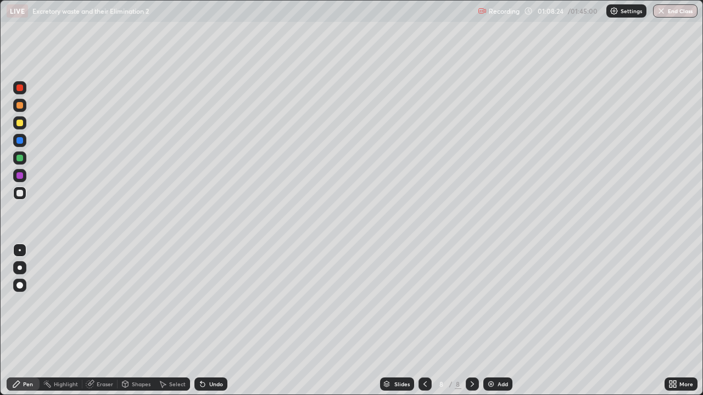
click at [490, 321] on img at bounding box center [490, 384] width 9 height 9
click at [488, 321] on img at bounding box center [490, 384] width 9 height 9
click at [21, 127] on div at bounding box center [19, 122] width 13 height 13
click at [19, 141] on div at bounding box center [19, 140] width 7 height 7
click at [213, 321] on div "Undo" at bounding box center [210, 384] width 33 height 13
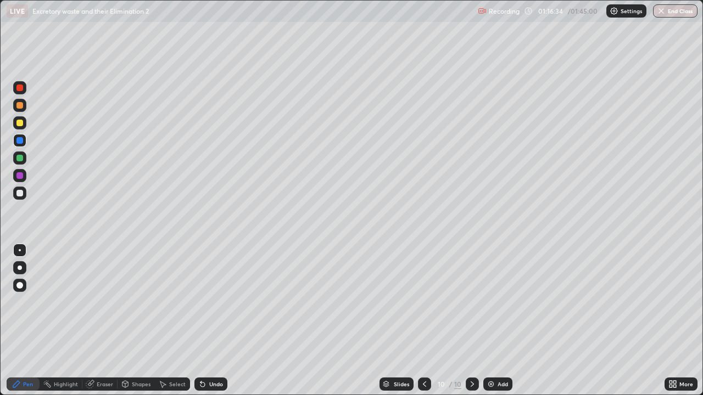
click at [213, 321] on div "Undo" at bounding box center [216, 383] width 14 height 5
click at [212, 321] on div "Undo" at bounding box center [216, 383] width 14 height 5
click at [215, 321] on div "Undo" at bounding box center [210, 384] width 33 height 13
click at [220, 321] on div "Undo" at bounding box center [216, 383] width 14 height 5
click at [222, 321] on div "Undo" at bounding box center [210, 384] width 33 height 13
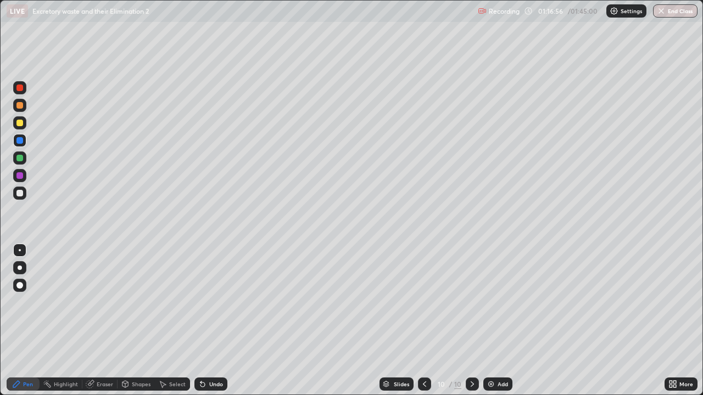
click at [223, 321] on div "Undo" at bounding box center [210, 384] width 33 height 13
click at [490, 321] on img at bounding box center [490, 384] width 9 height 9
click at [21, 195] on div at bounding box center [19, 193] width 7 height 7
click at [210, 321] on div "Undo" at bounding box center [216, 383] width 14 height 5
click at [20, 158] on div at bounding box center [19, 158] width 7 height 7
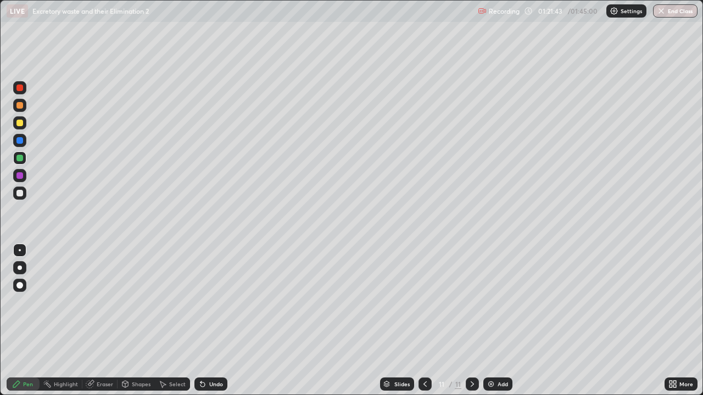
click at [18, 194] on div at bounding box center [19, 193] width 7 height 7
click at [214, 321] on div "Undo" at bounding box center [216, 383] width 14 height 5
click at [215, 321] on div "Undo" at bounding box center [216, 383] width 14 height 5
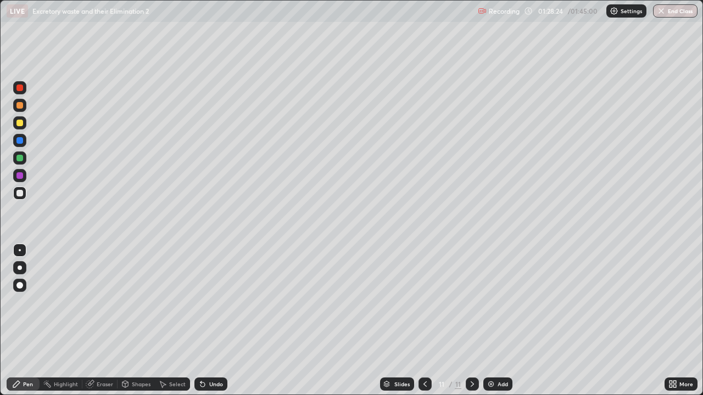
click at [216, 321] on div "Undo" at bounding box center [216, 383] width 14 height 5
click at [217, 321] on div "Undo" at bounding box center [216, 383] width 14 height 5
click at [488, 321] on img at bounding box center [490, 384] width 9 height 9
click at [20, 125] on div at bounding box center [19, 123] width 7 height 7
click at [19, 193] on div at bounding box center [19, 193] width 7 height 7
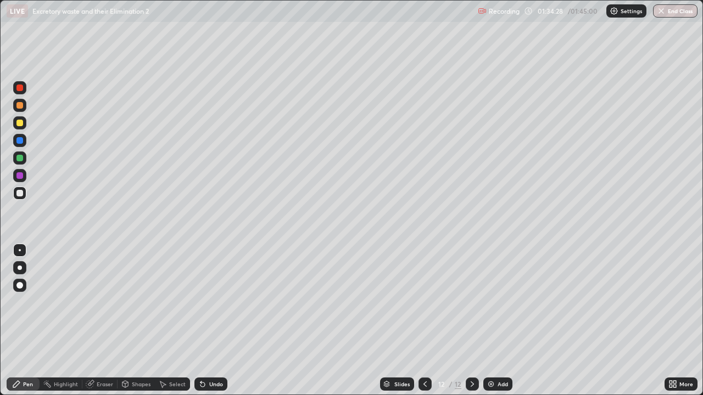
click at [207, 321] on div "Undo" at bounding box center [210, 384] width 33 height 13
click at [213, 321] on div "Undo" at bounding box center [216, 383] width 14 height 5
click at [219, 321] on div "Undo" at bounding box center [216, 383] width 14 height 5
click at [220, 321] on div "Undo" at bounding box center [216, 383] width 14 height 5
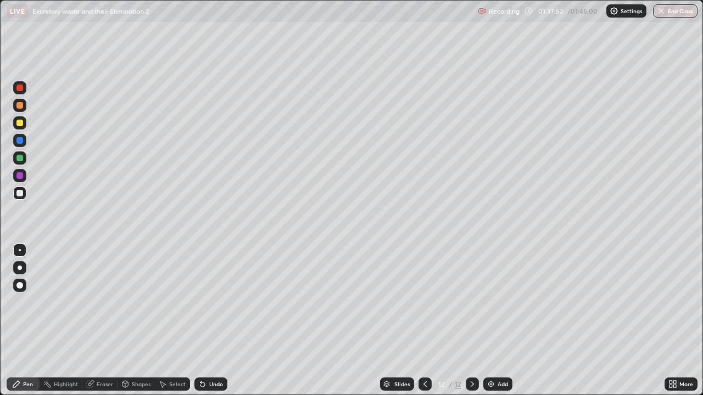
click at [216, 321] on div "Undo" at bounding box center [216, 383] width 14 height 5
click at [489, 321] on img at bounding box center [490, 384] width 9 height 9
click at [21, 159] on div at bounding box center [19, 158] width 7 height 7
click at [22, 194] on div at bounding box center [19, 193] width 7 height 7
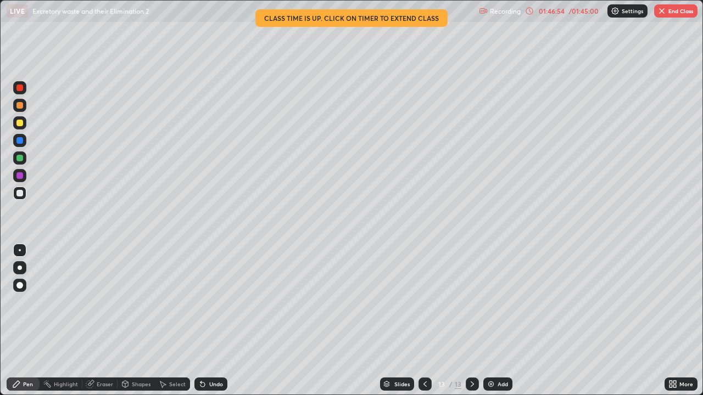
click at [678, 12] on button "End Class" at bounding box center [675, 10] width 43 height 13
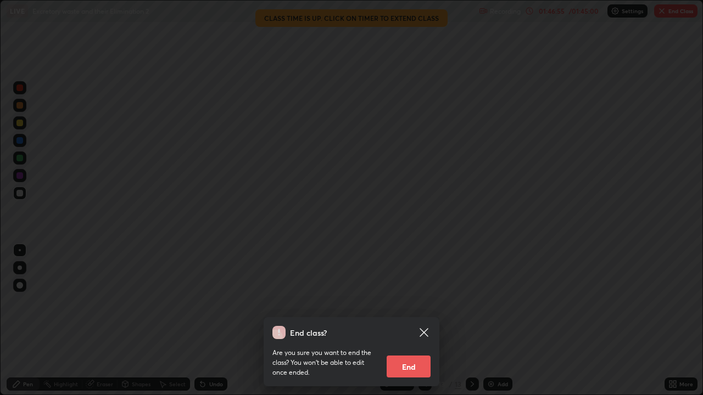
click at [415, 321] on button "End" at bounding box center [408, 367] width 44 height 22
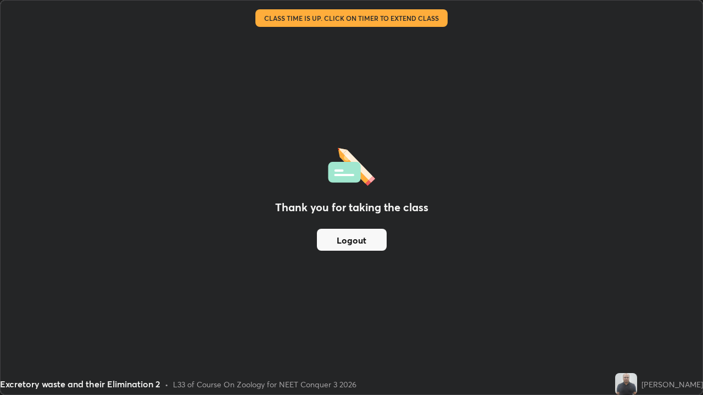
scroll to position [395, 703]
click at [381, 246] on button "Logout" at bounding box center [352, 240] width 70 height 22
